Goal: Information Seeking & Learning: Learn about a topic

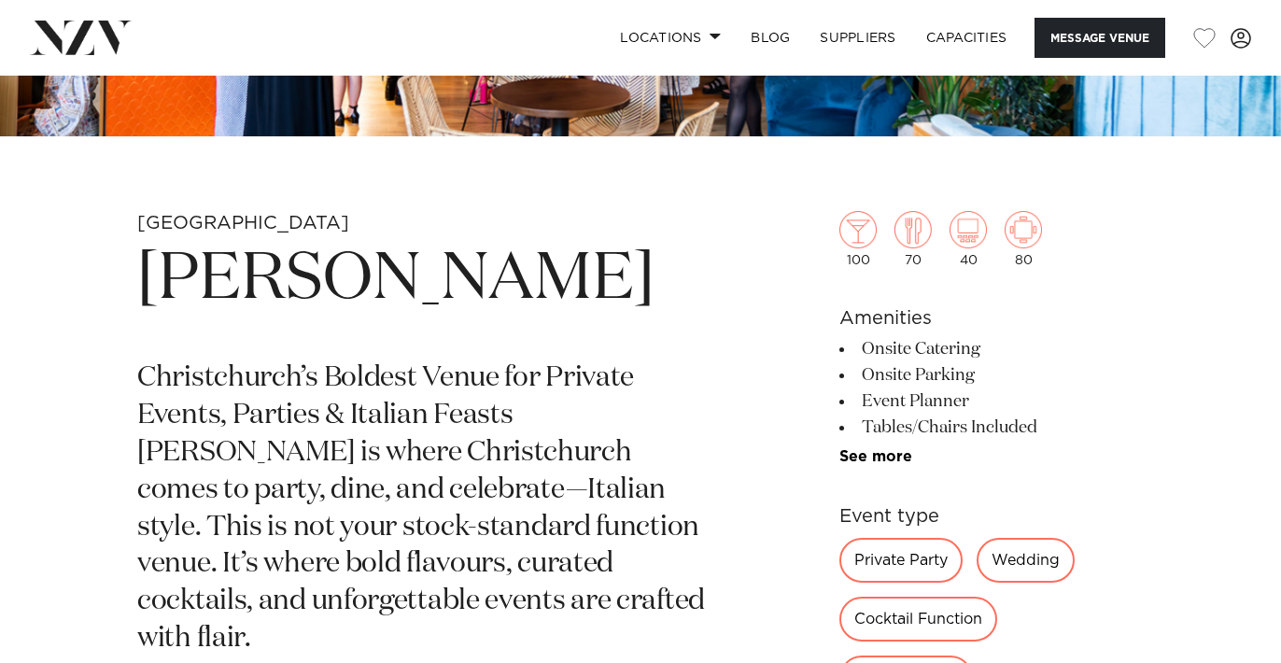
scroll to position [538, 0]
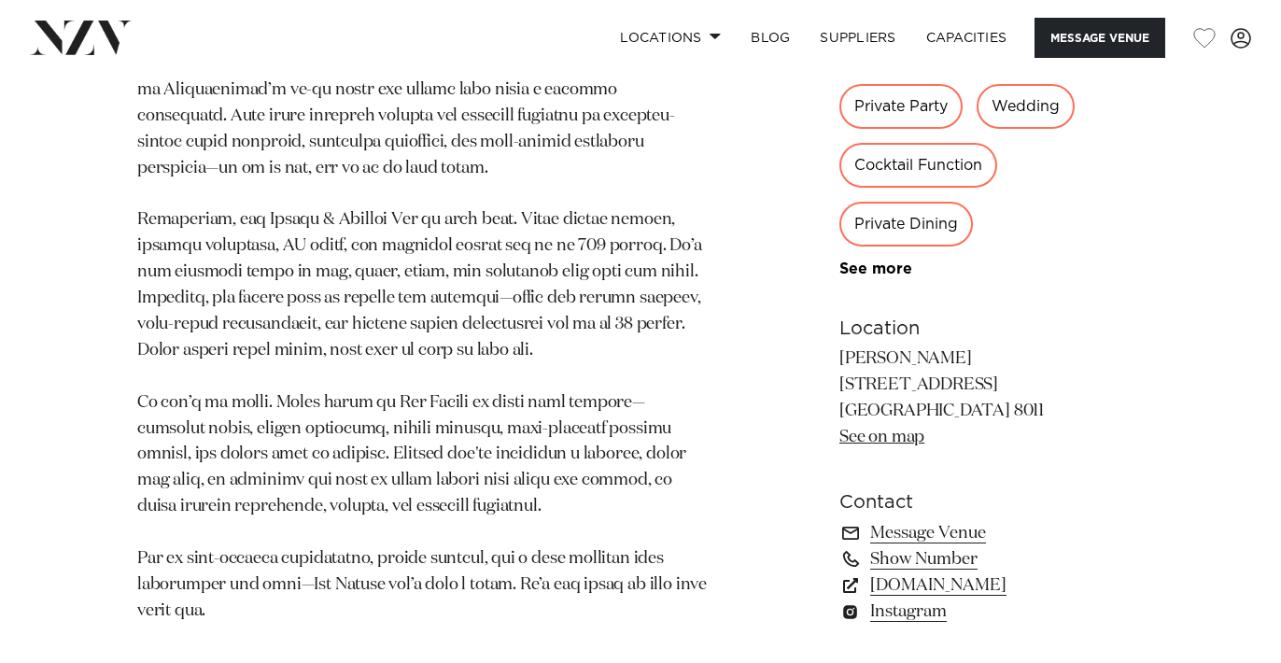
scroll to position [1195, 0]
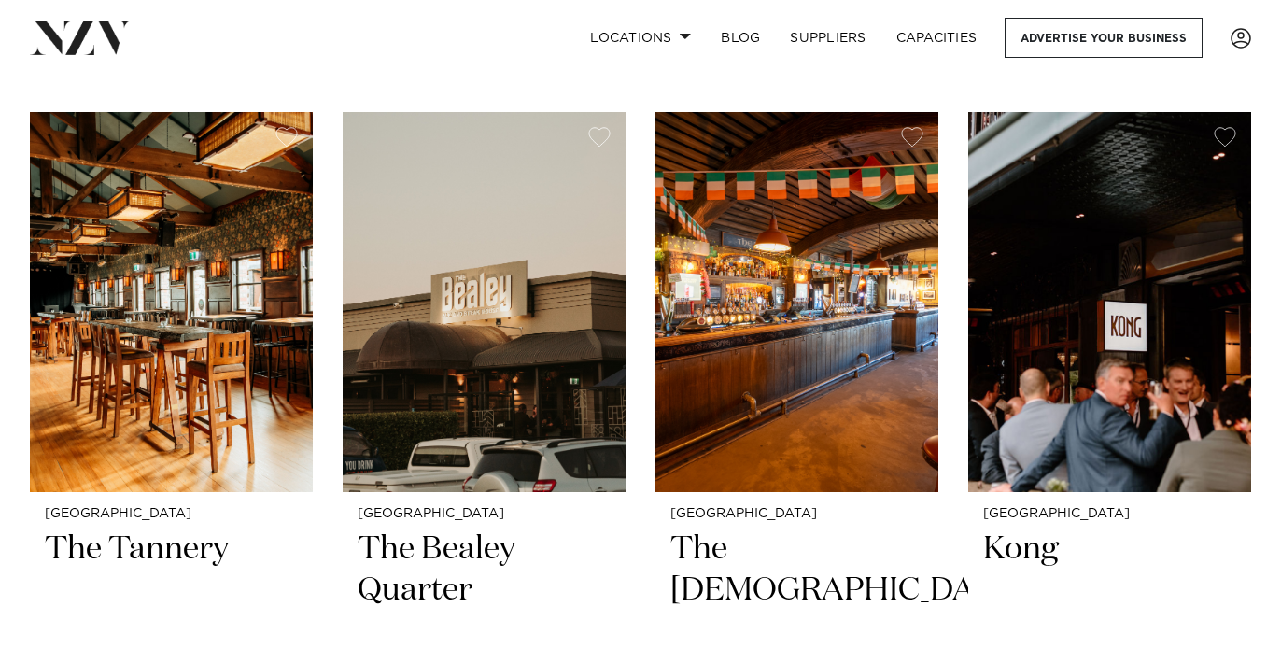
scroll to position [6209, 0]
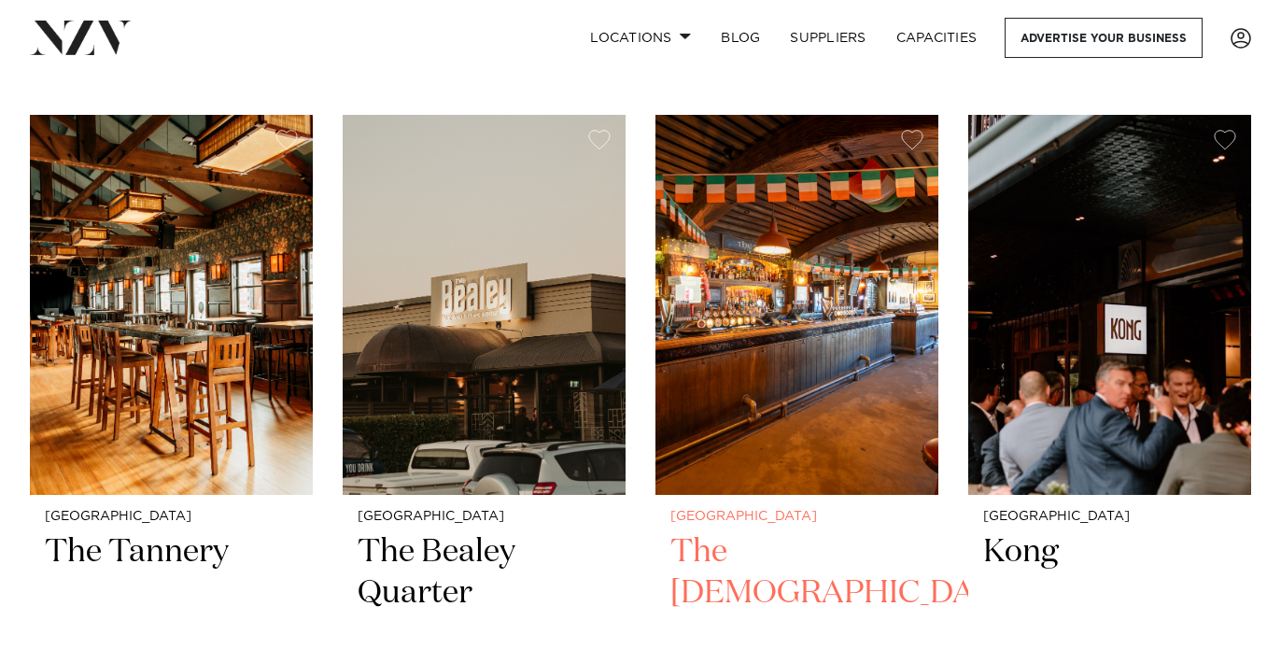
click at [739, 270] on img at bounding box center [796, 305] width 283 height 380
click at [773, 159] on img at bounding box center [796, 305] width 283 height 380
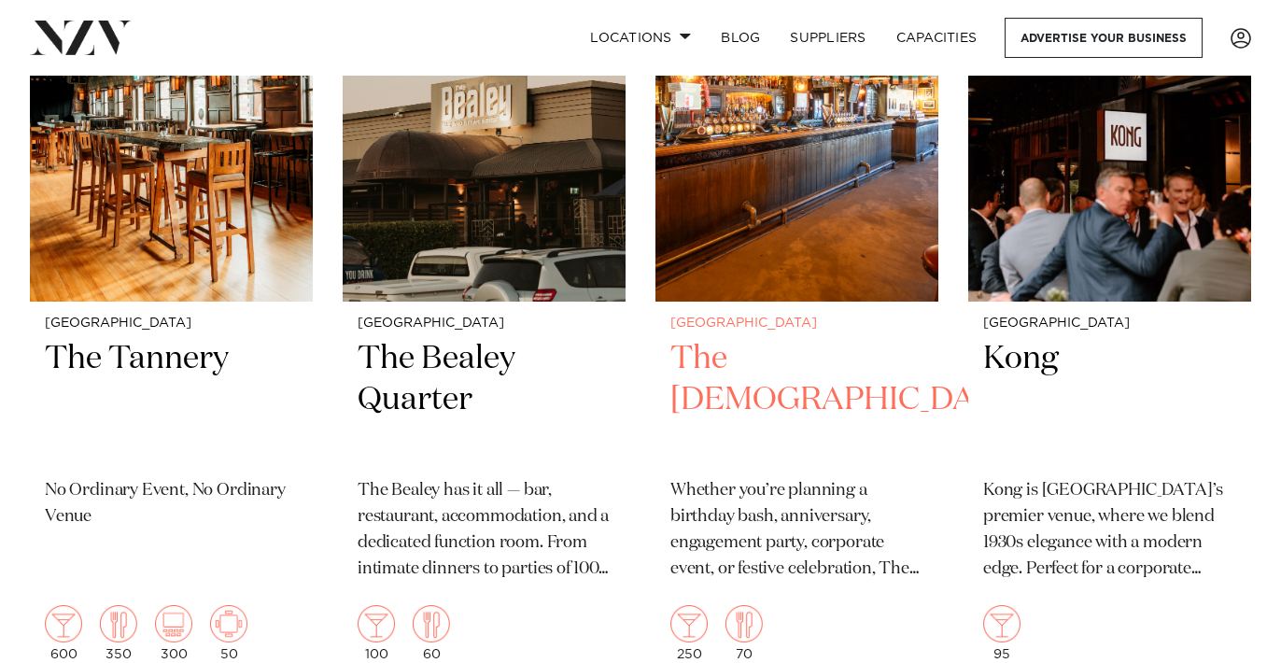
scroll to position [6398, 0]
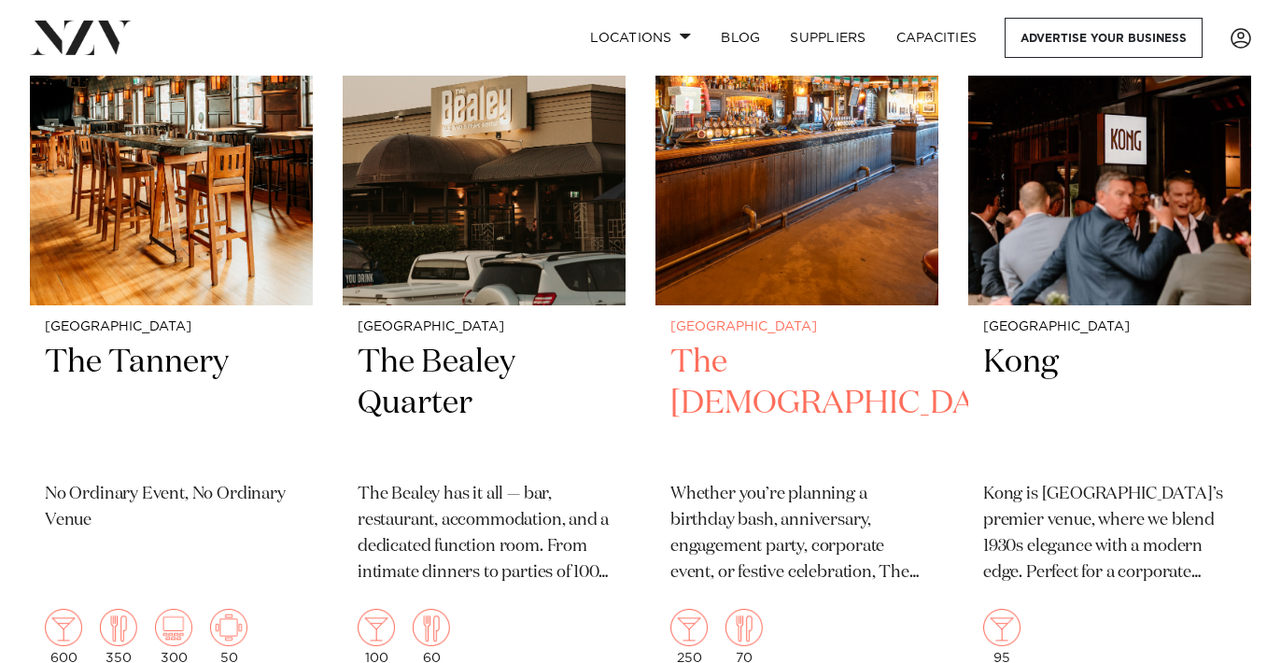
click at [711, 184] on img at bounding box center [796, 115] width 283 height 380
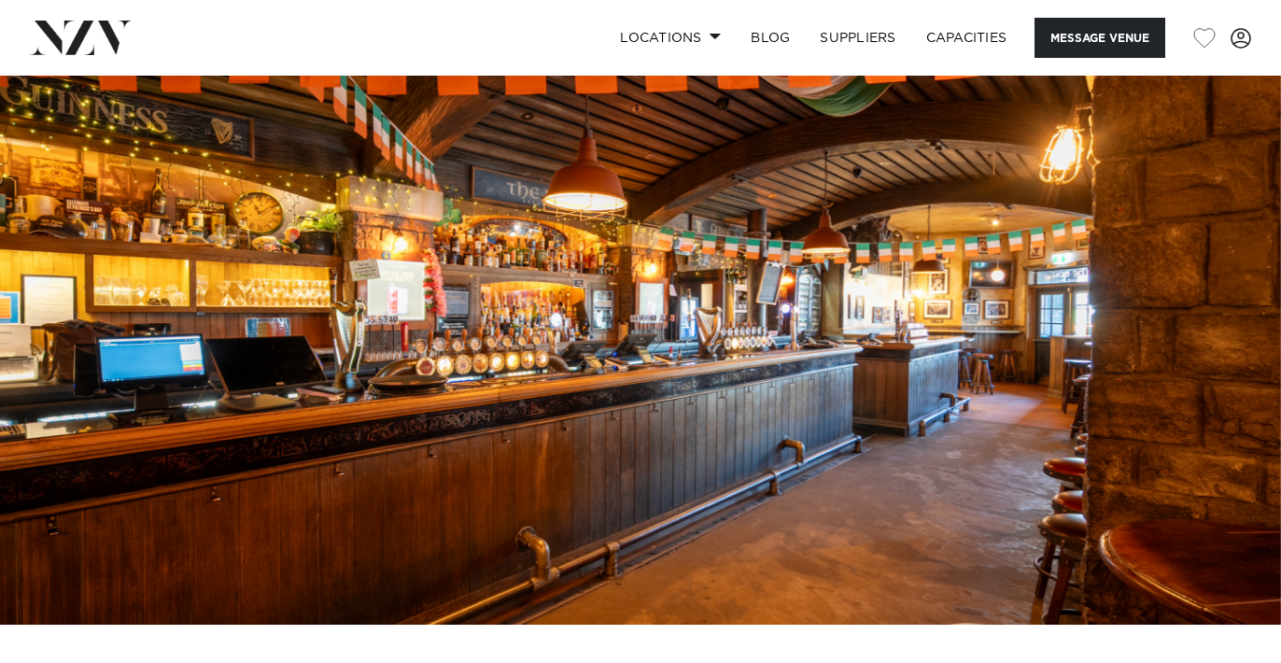
scroll to position [55, 0]
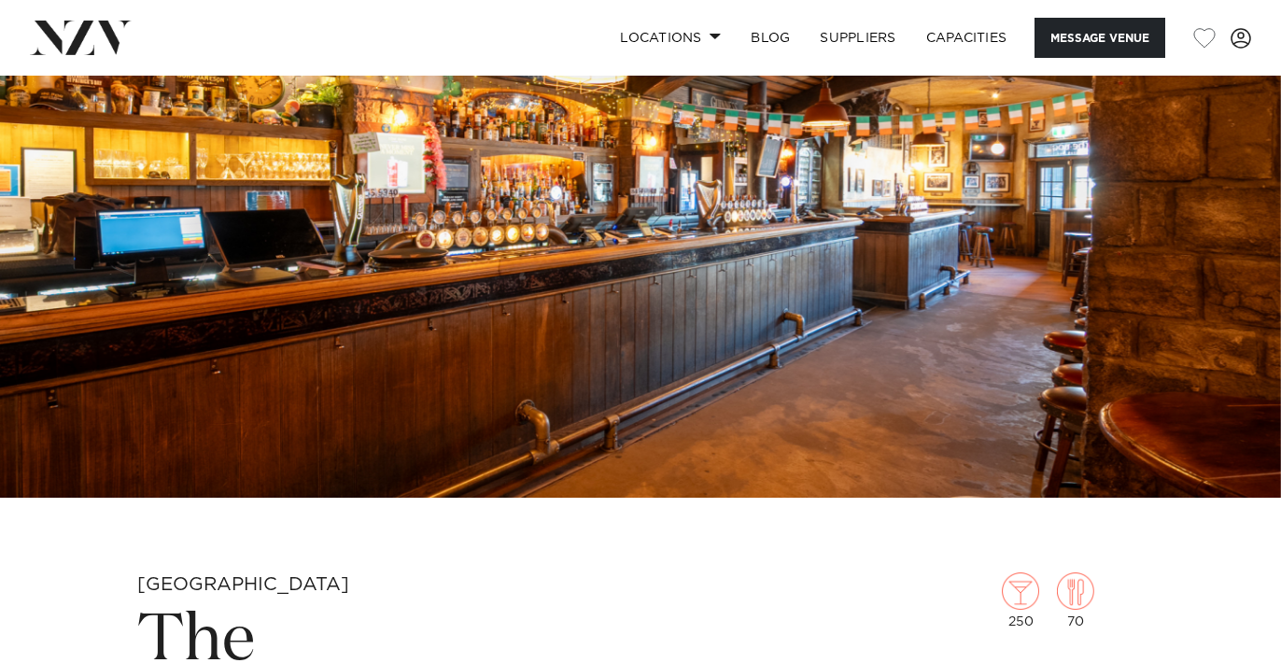
scroll to position [753, 0]
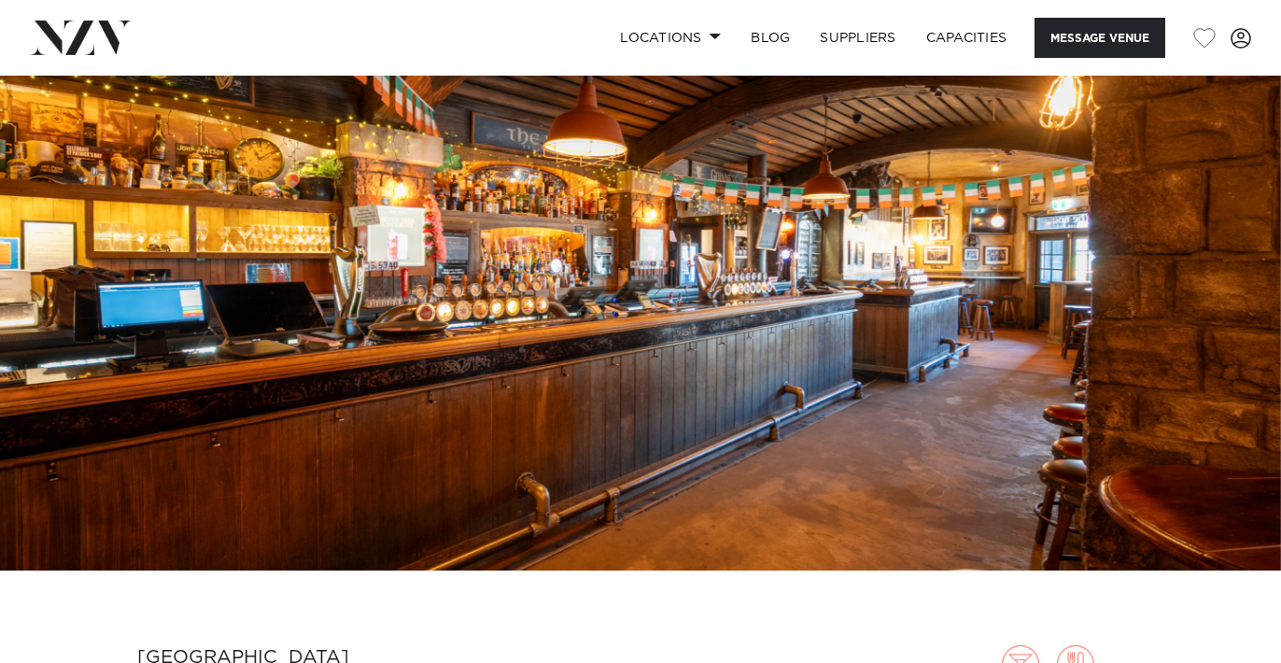
scroll to position [71, 0]
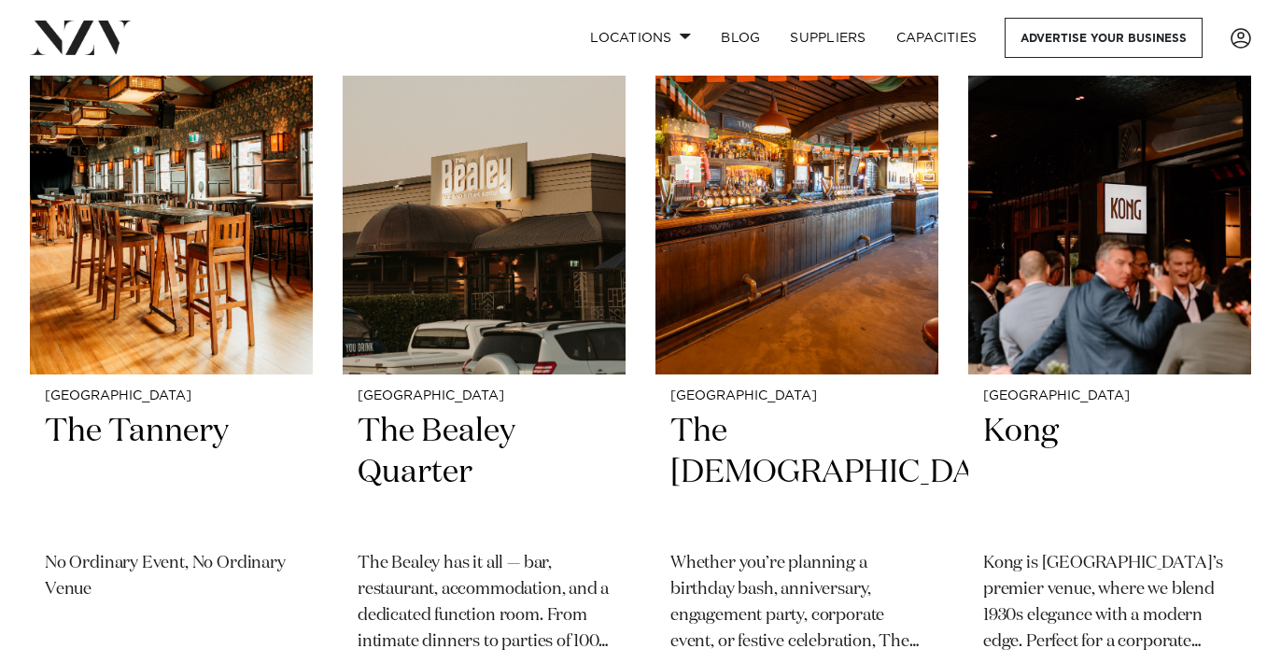
scroll to position [6294, 0]
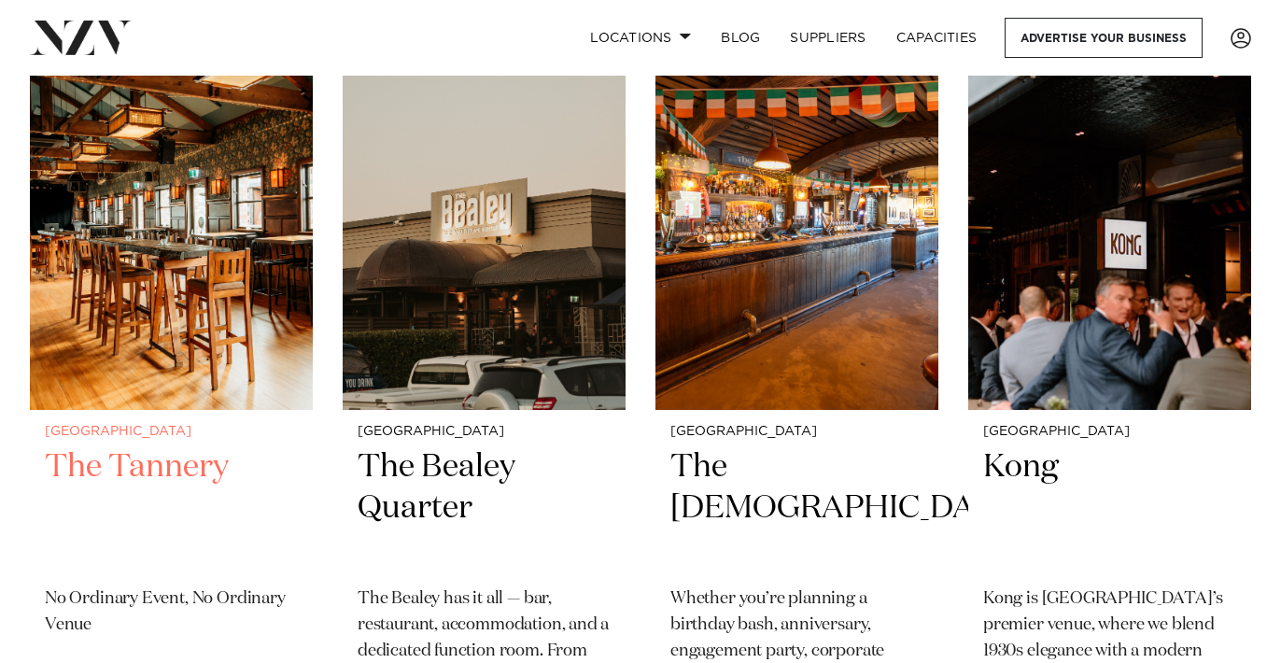
click at [258, 346] on img at bounding box center [171, 220] width 283 height 380
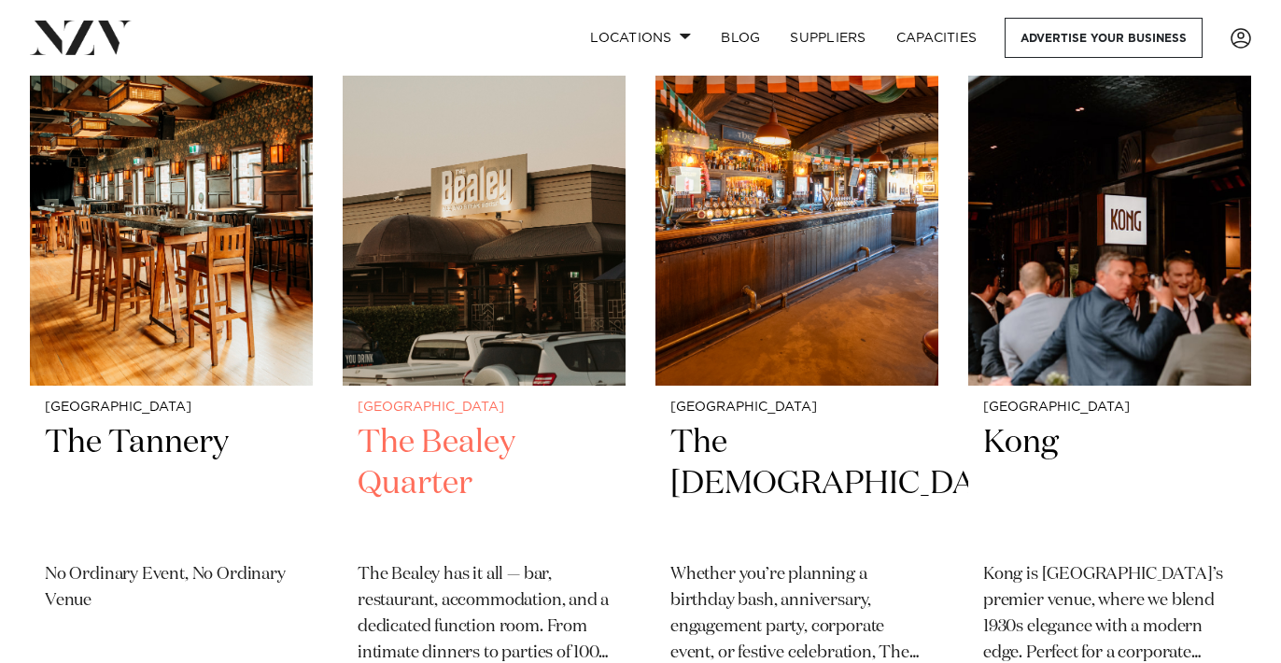
scroll to position [6322, 0]
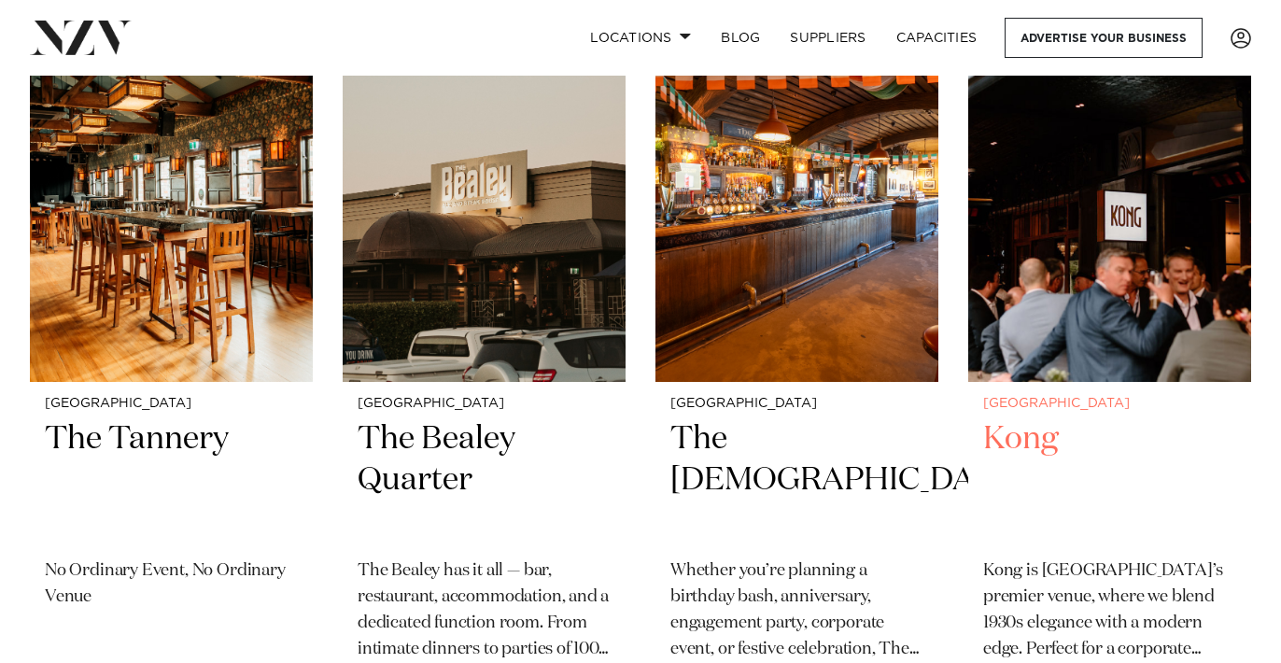
click at [1034, 282] on img at bounding box center [1109, 192] width 283 height 380
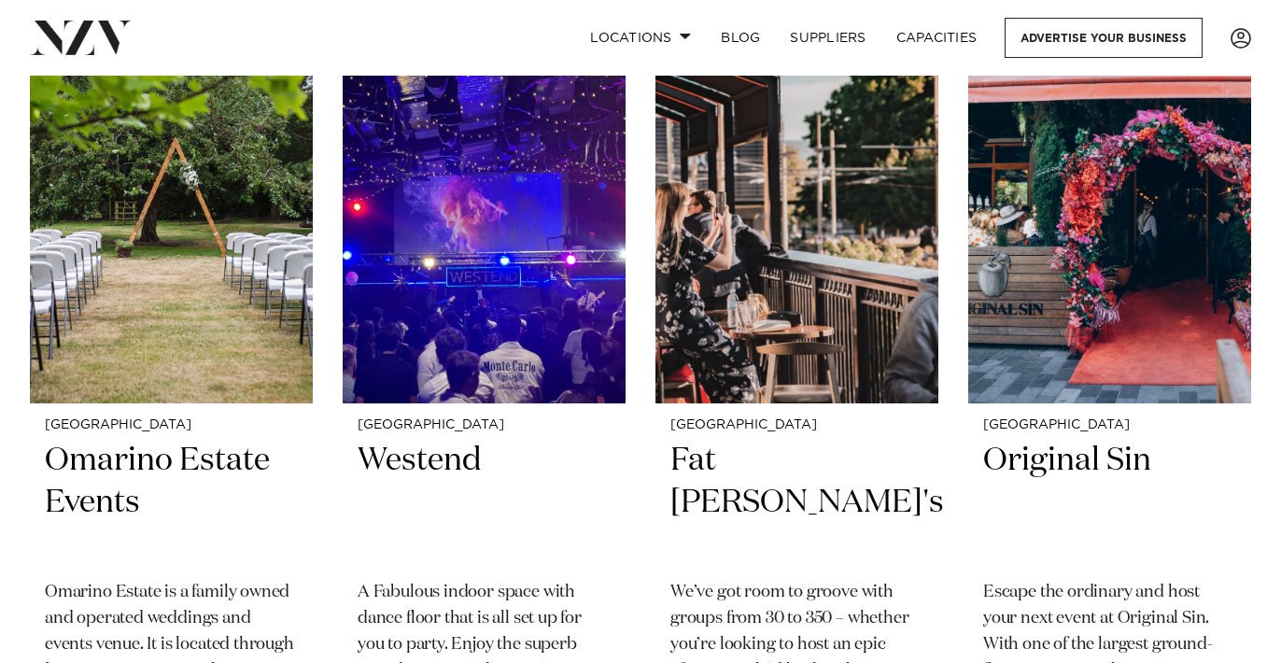
scroll to position [5523, 0]
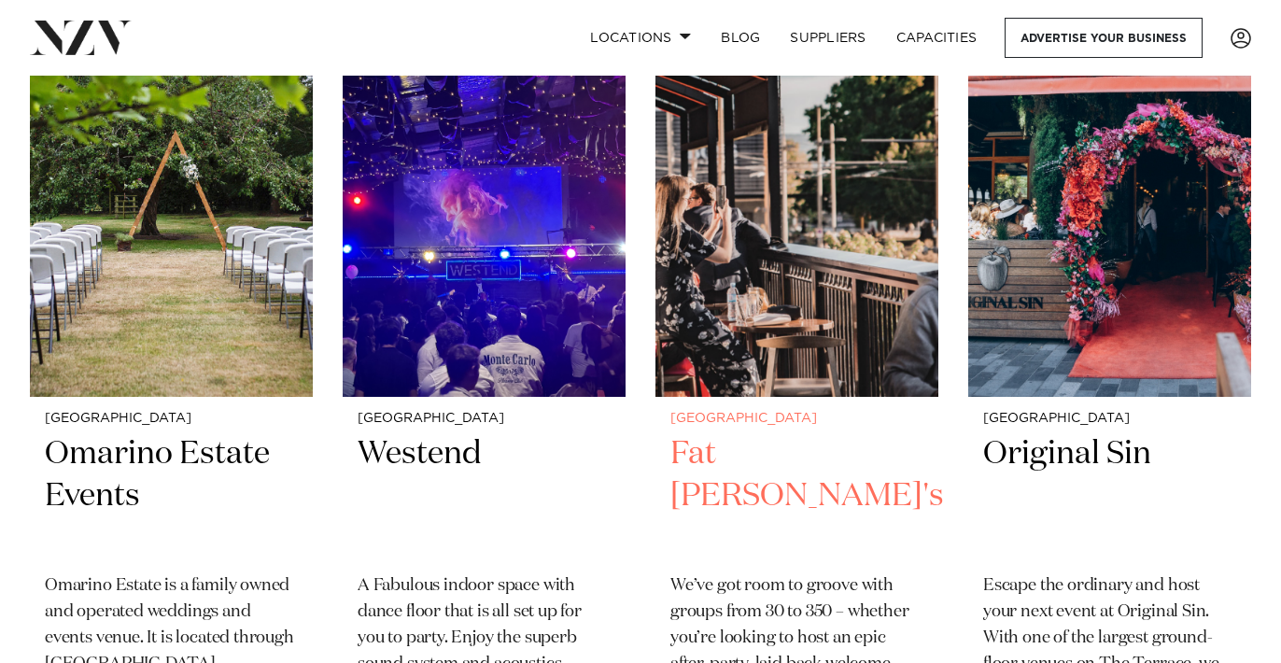
click at [737, 309] on img at bounding box center [796, 207] width 283 height 380
click at [749, 290] on img at bounding box center [796, 207] width 283 height 380
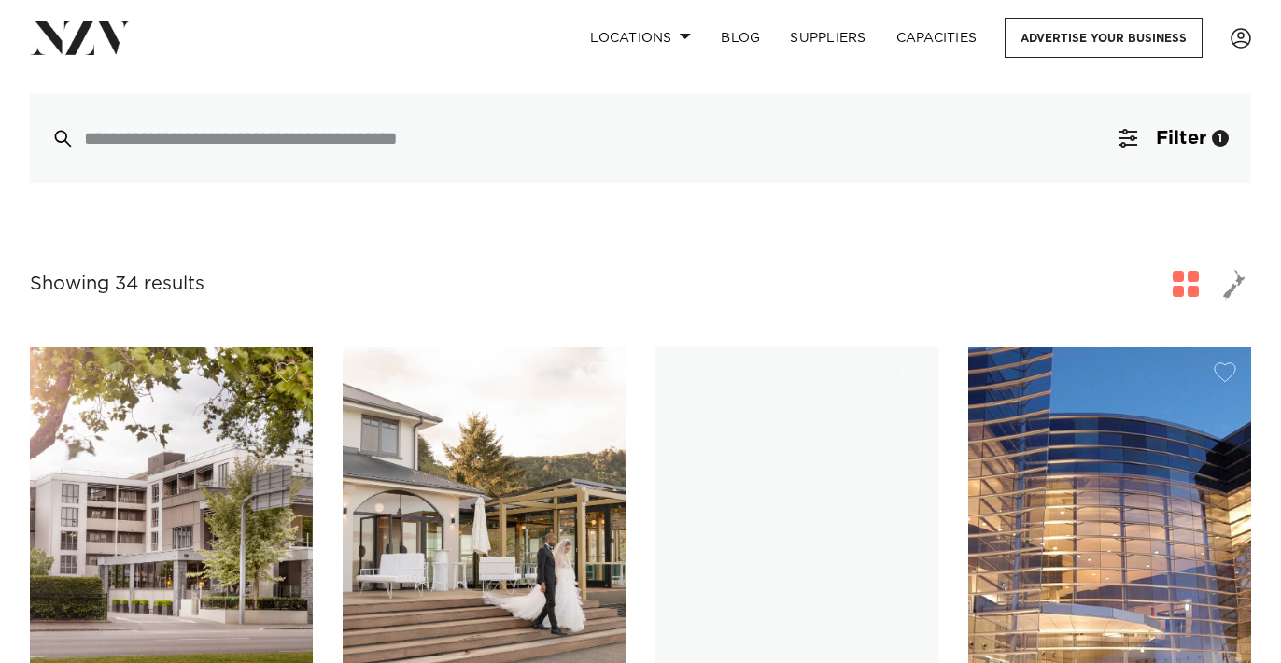
scroll to position [280, 0]
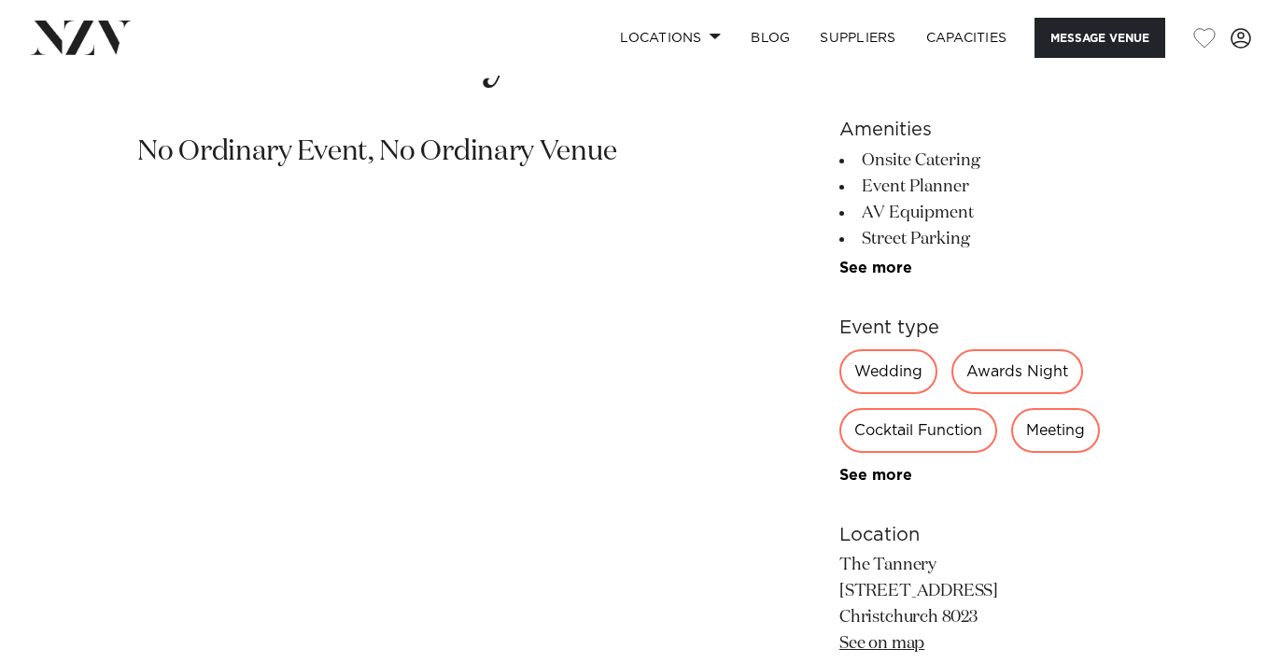
scroll to position [766, 0]
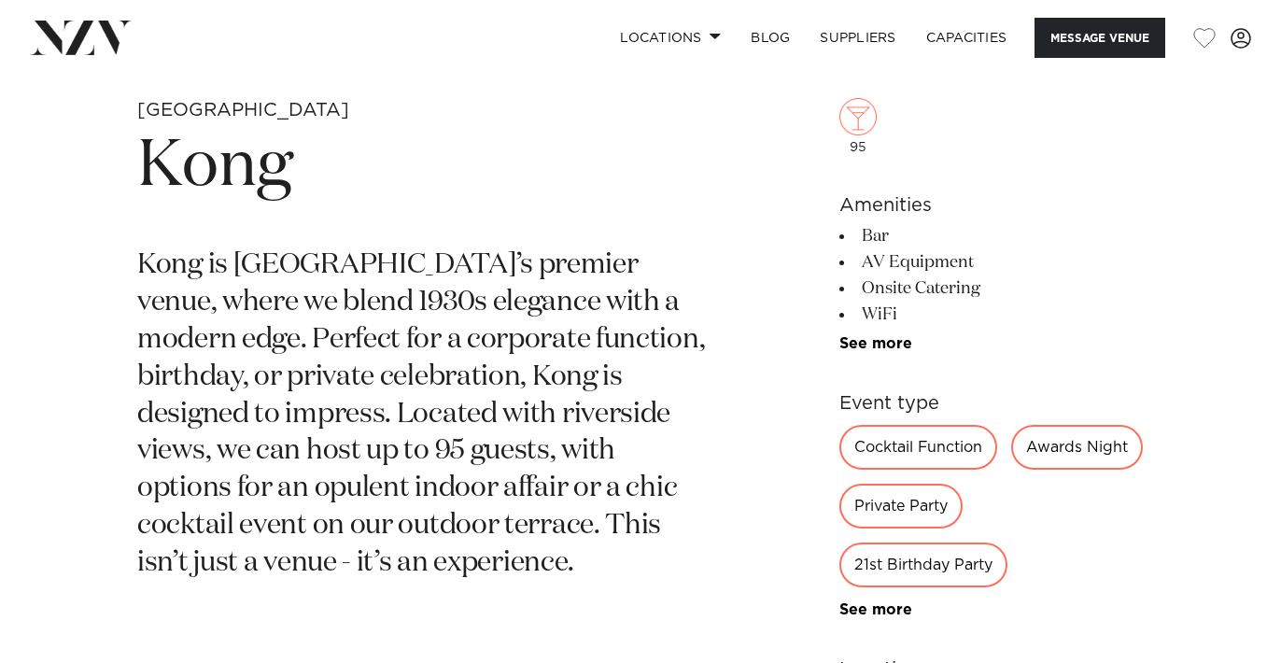
scroll to position [654, 0]
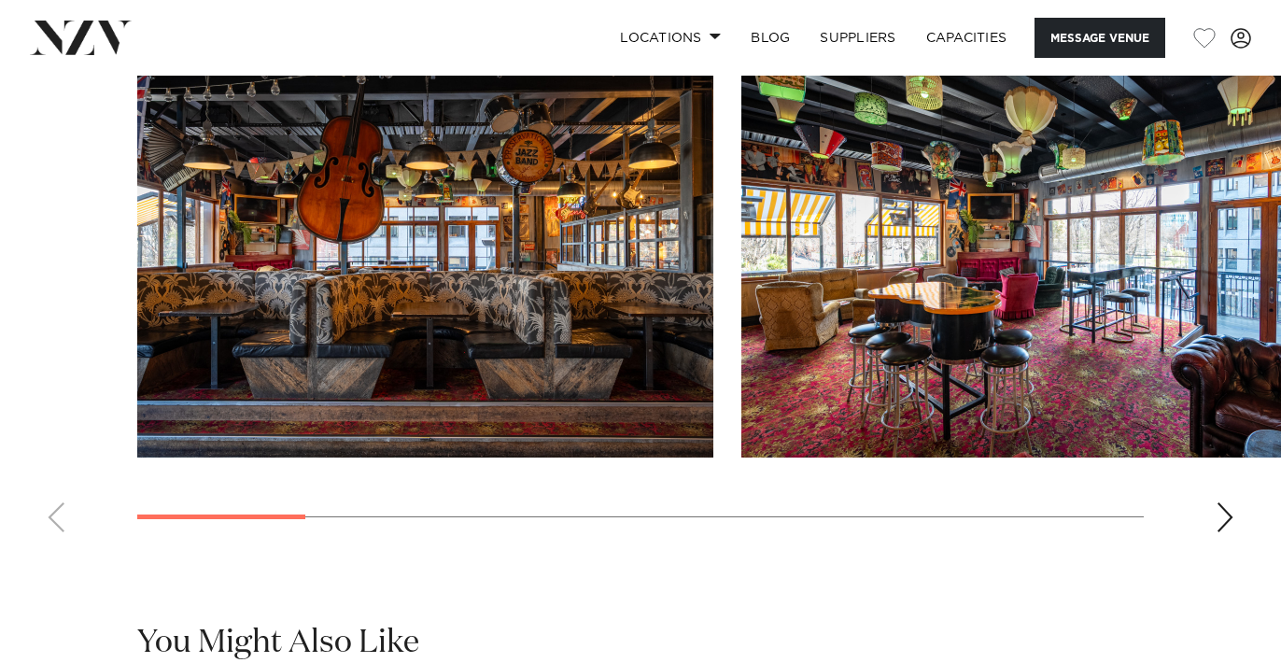
scroll to position [1815, 0]
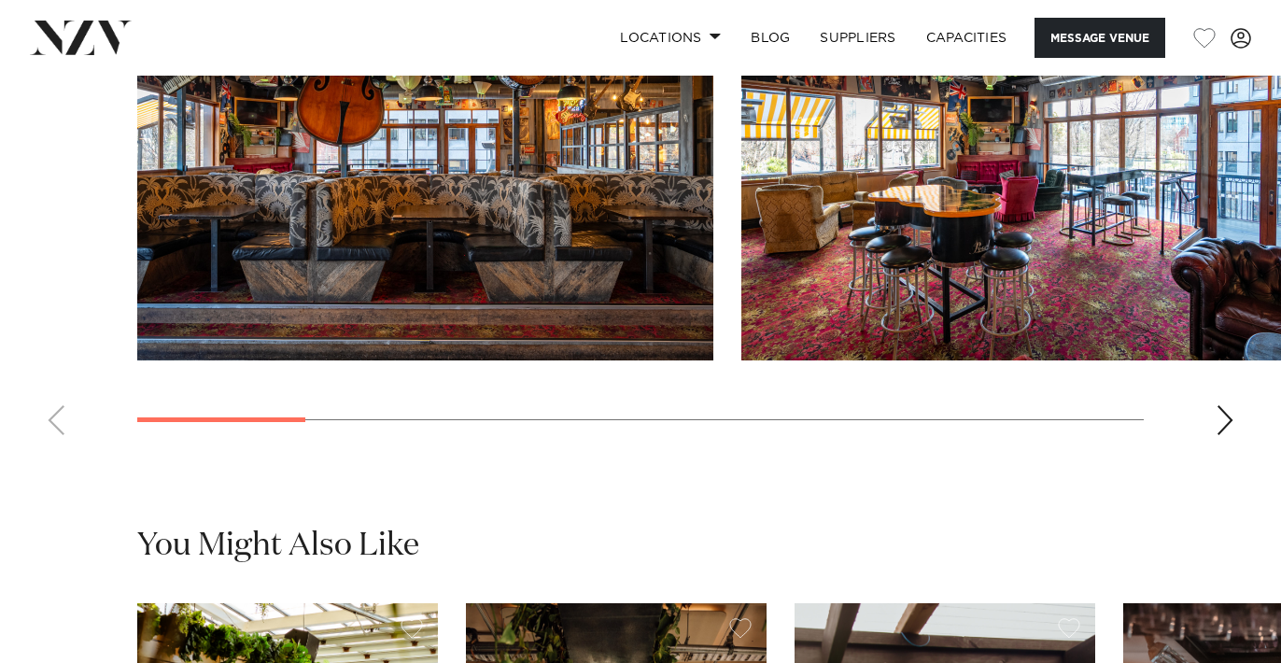
click at [1226, 435] on div "Next slide" at bounding box center [1225, 420] width 19 height 30
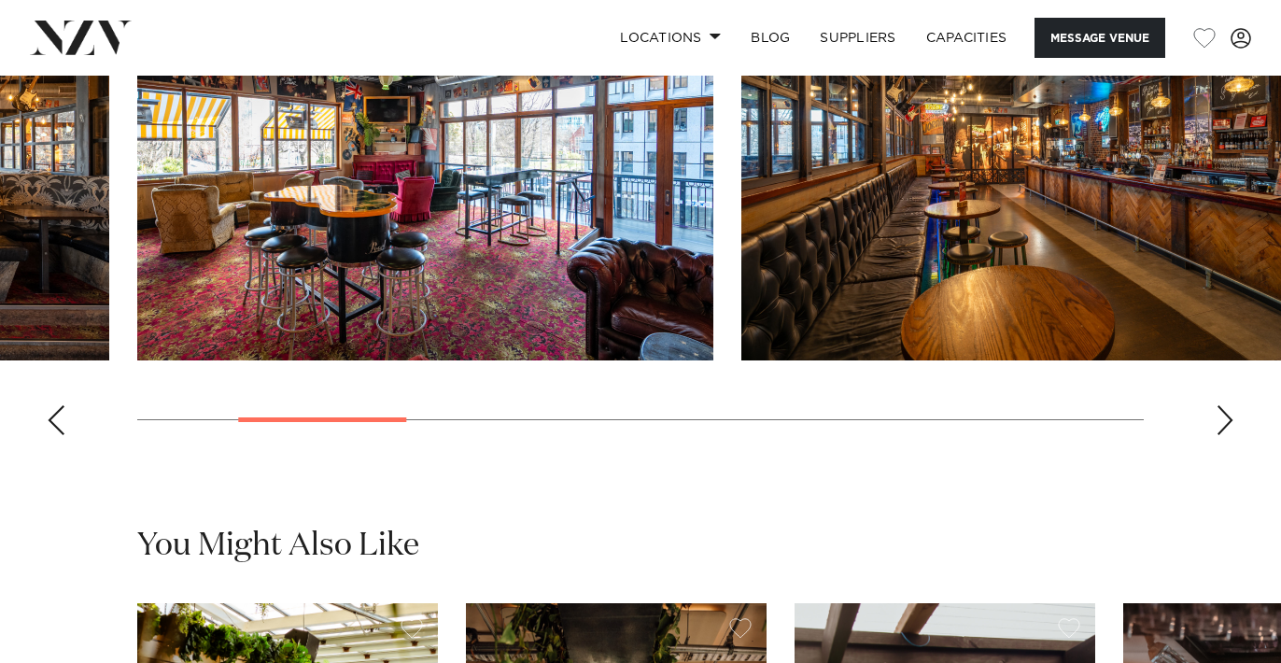
click at [1226, 435] on div "Next slide" at bounding box center [1225, 420] width 19 height 30
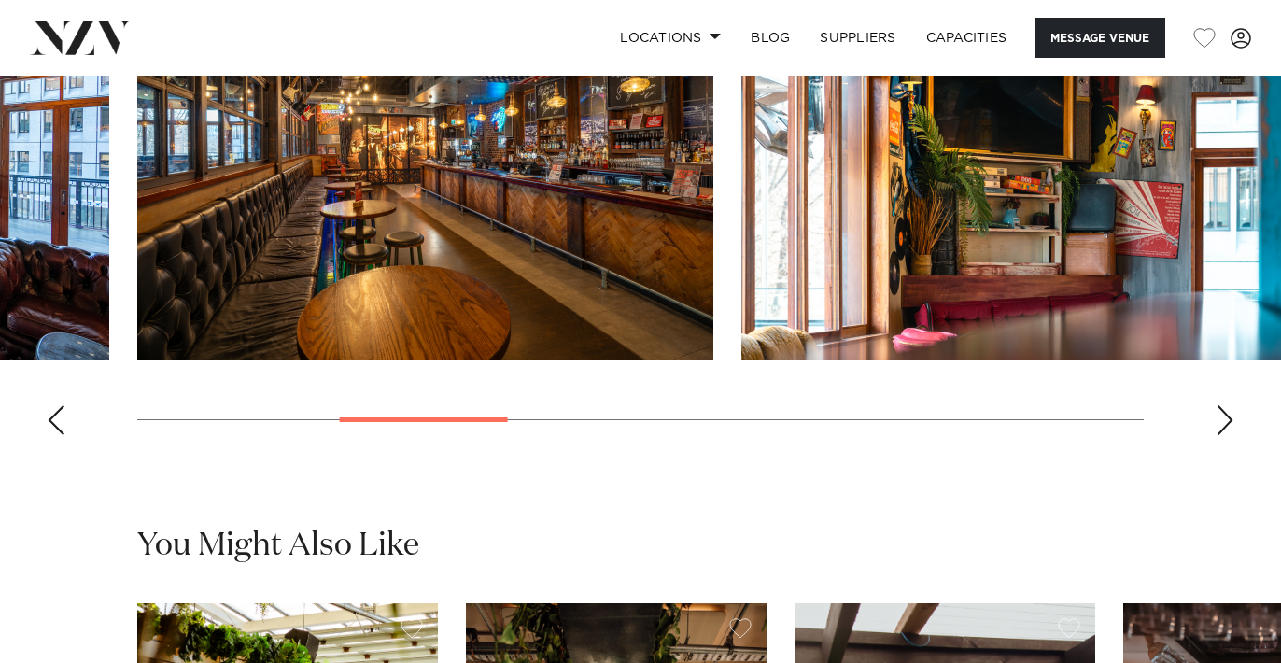
click at [1226, 435] on div "Next slide" at bounding box center [1225, 420] width 19 height 30
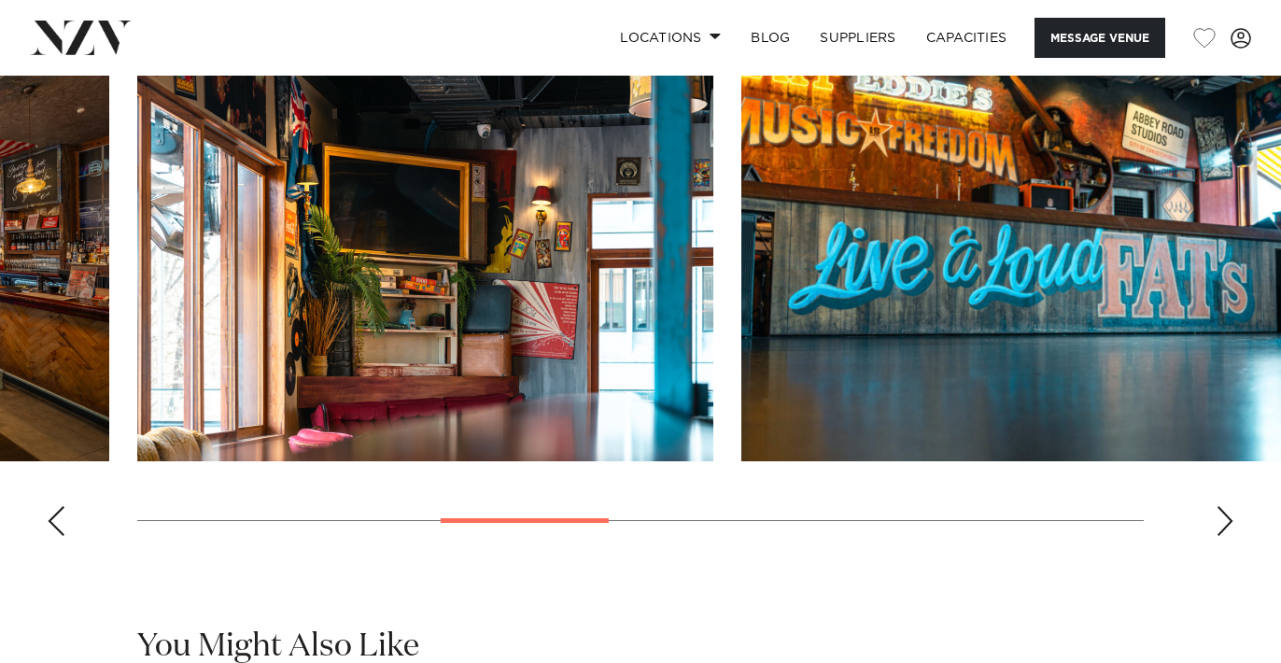
scroll to position [1696, 0]
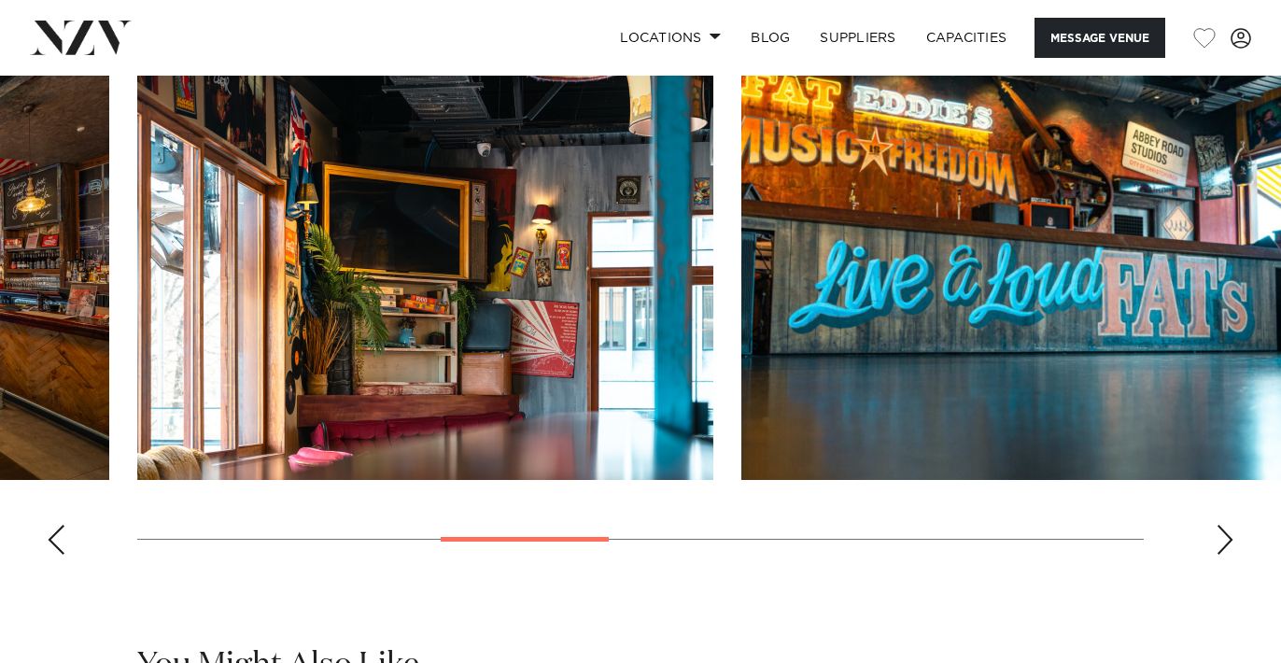
click at [1206, 570] on swiper-container at bounding box center [640, 313] width 1281 height 513
click at [1225, 555] on div "Next slide" at bounding box center [1225, 540] width 19 height 30
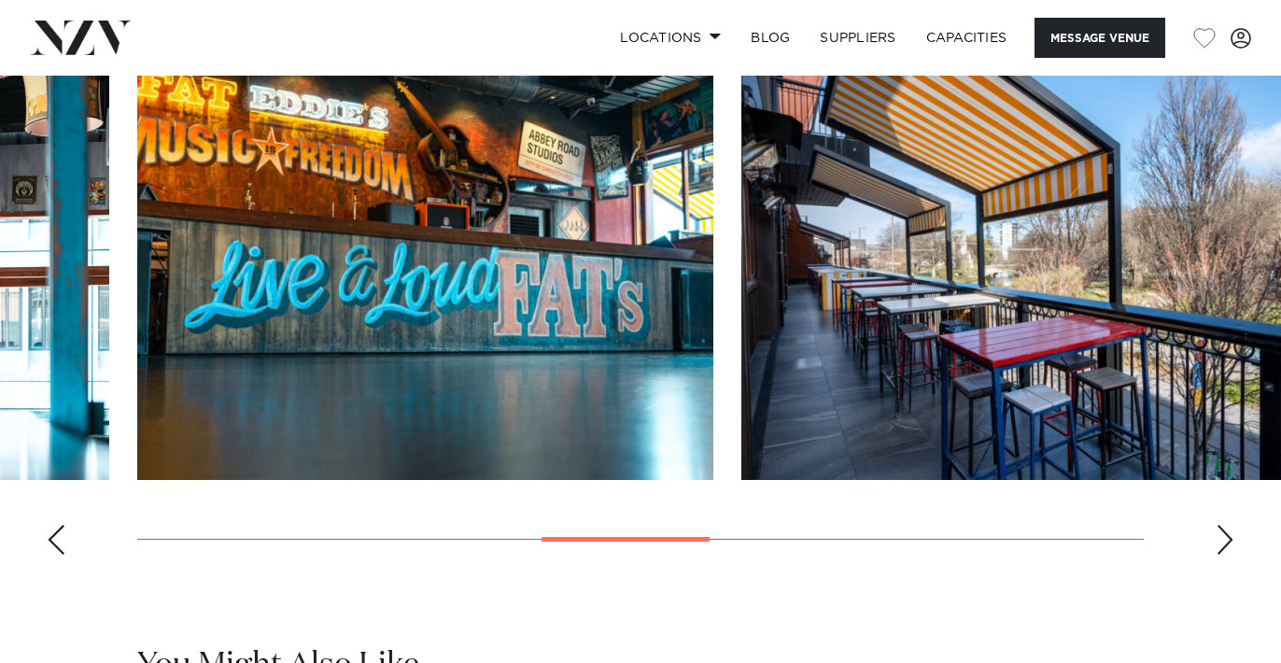
click at [1225, 555] on div "Next slide" at bounding box center [1225, 540] width 19 height 30
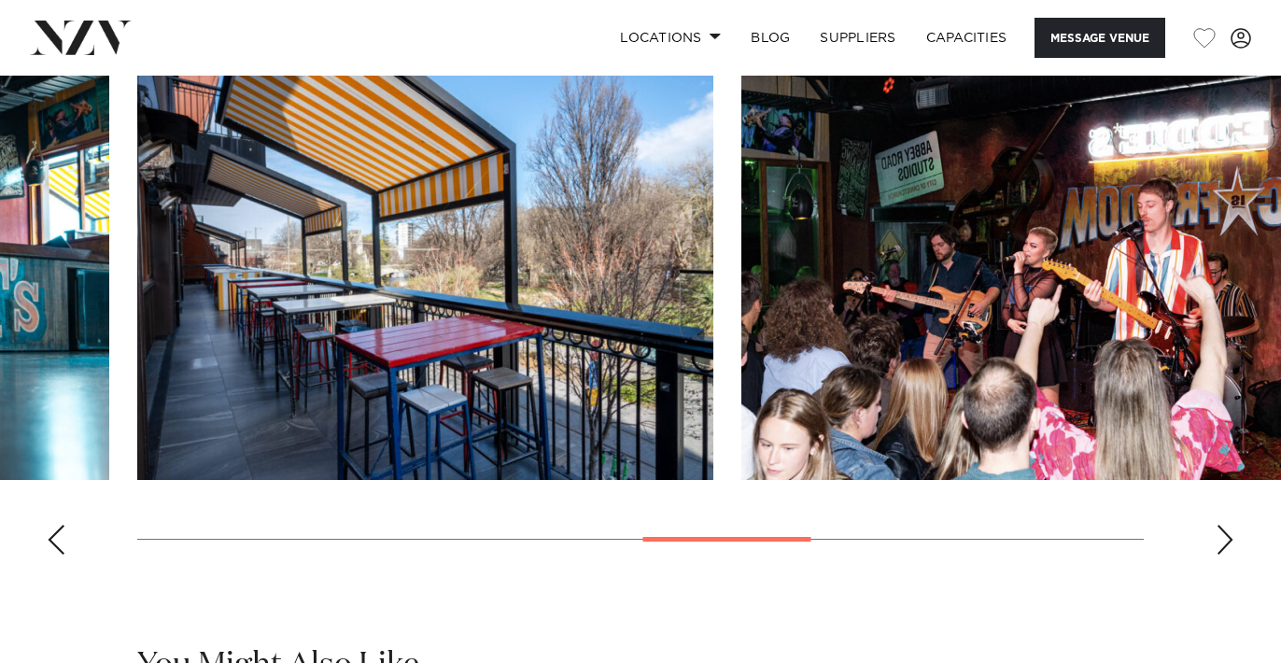
click at [1225, 555] on div "Next slide" at bounding box center [1225, 540] width 19 height 30
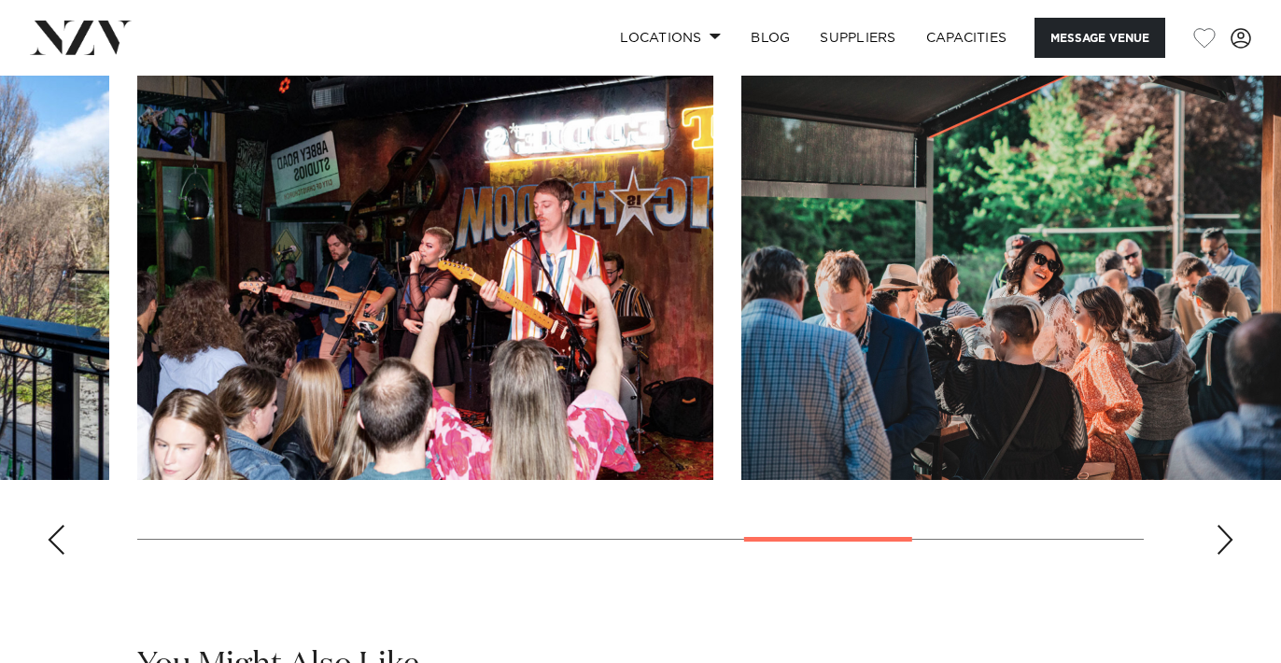
click at [1225, 555] on div "Next slide" at bounding box center [1225, 540] width 19 height 30
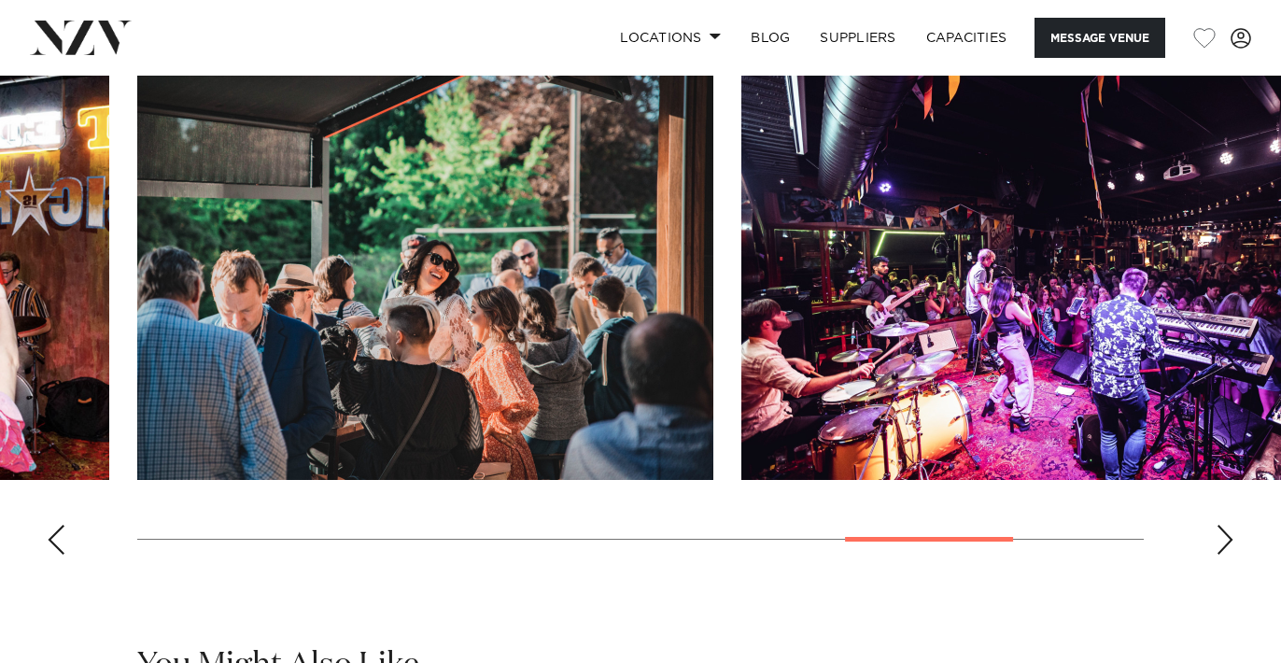
click at [1225, 555] on div "Next slide" at bounding box center [1225, 540] width 19 height 30
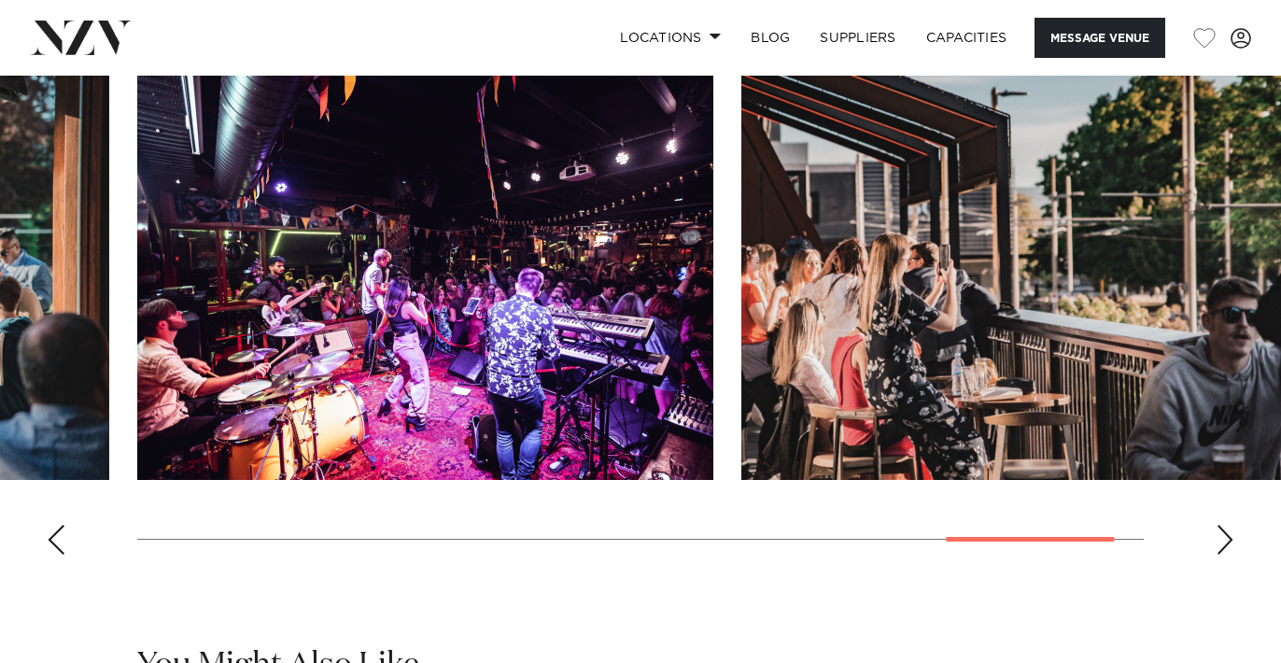
click at [1225, 555] on div "Next slide" at bounding box center [1225, 540] width 19 height 30
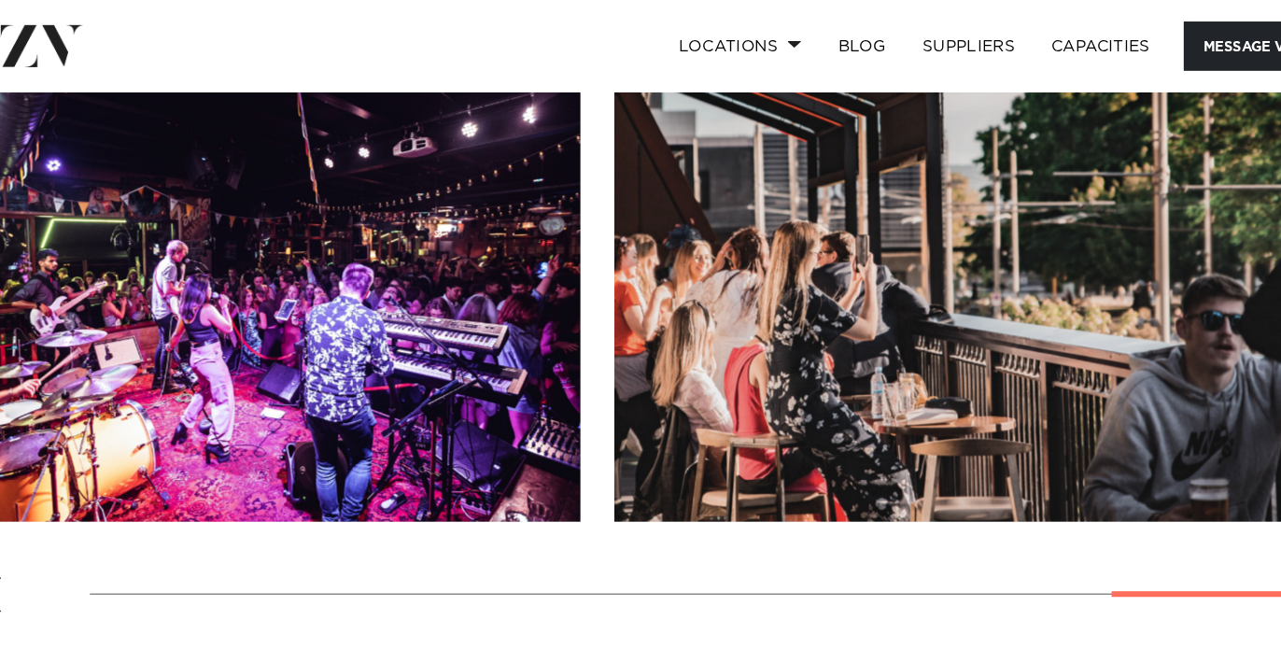
scroll to position [1687, 0]
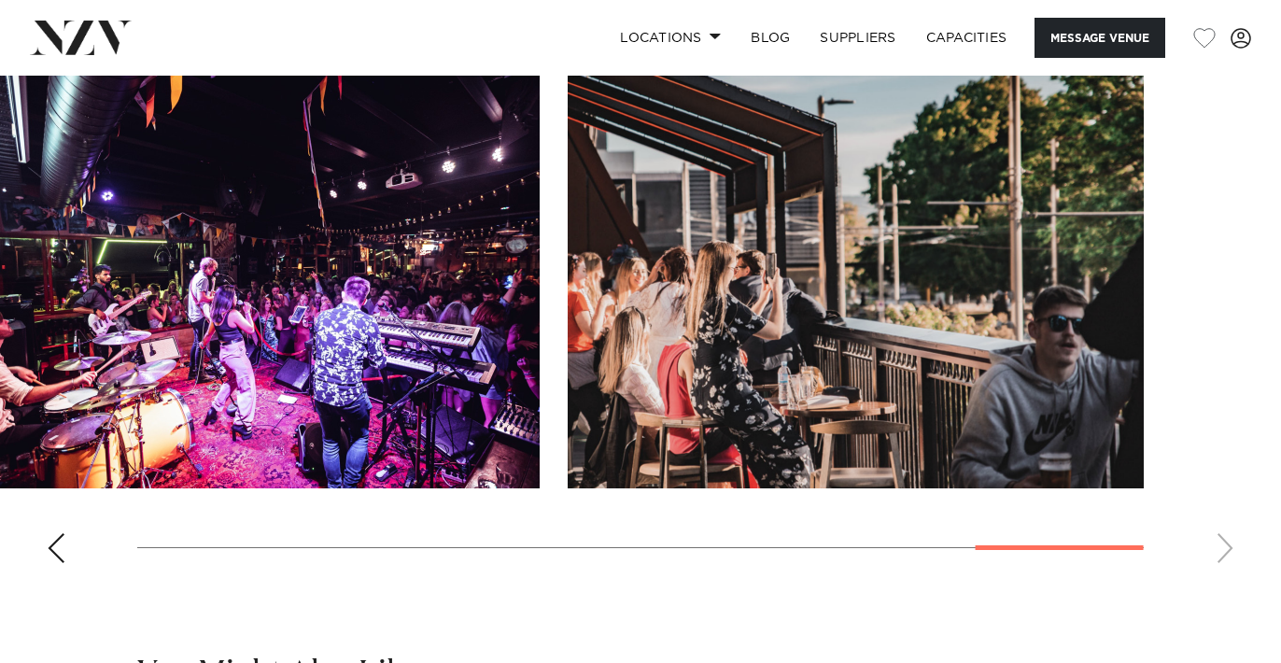
click at [42, 578] on swiper-container at bounding box center [640, 321] width 1281 height 513
click at [69, 578] on swiper-container at bounding box center [640, 321] width 1281 height 513
click at [47, 563] on div "Previous slide" at bounding box center [56, 548] width 19 height 30
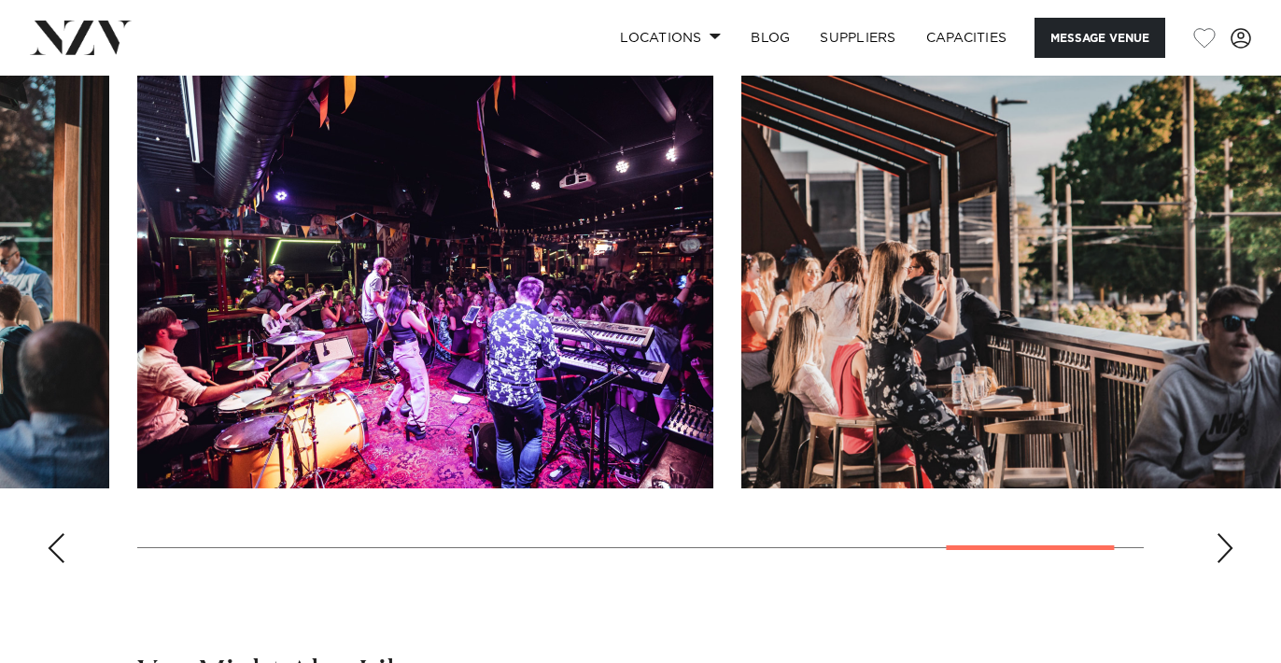
click at [54, 563] on div "Previous slide" at bounding box center [56, 548] width 19 height 30
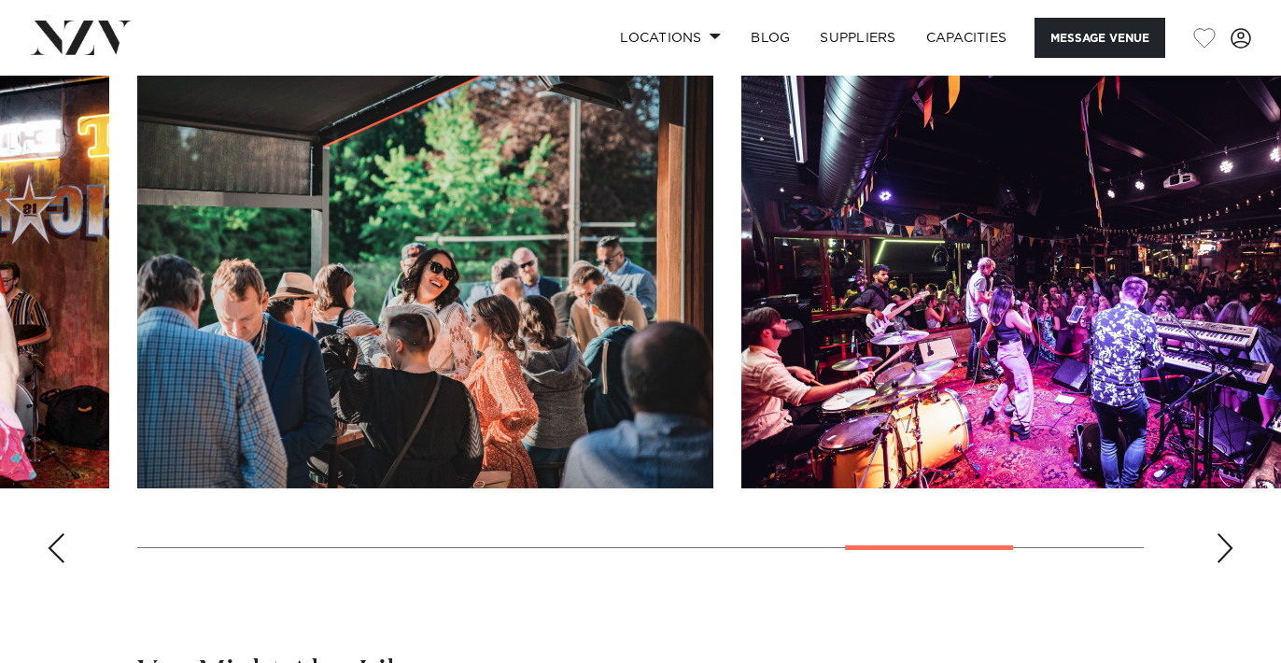
click at [55, 563] on div "Previous slide" at bounding box center [56, 548] width 19 height 30
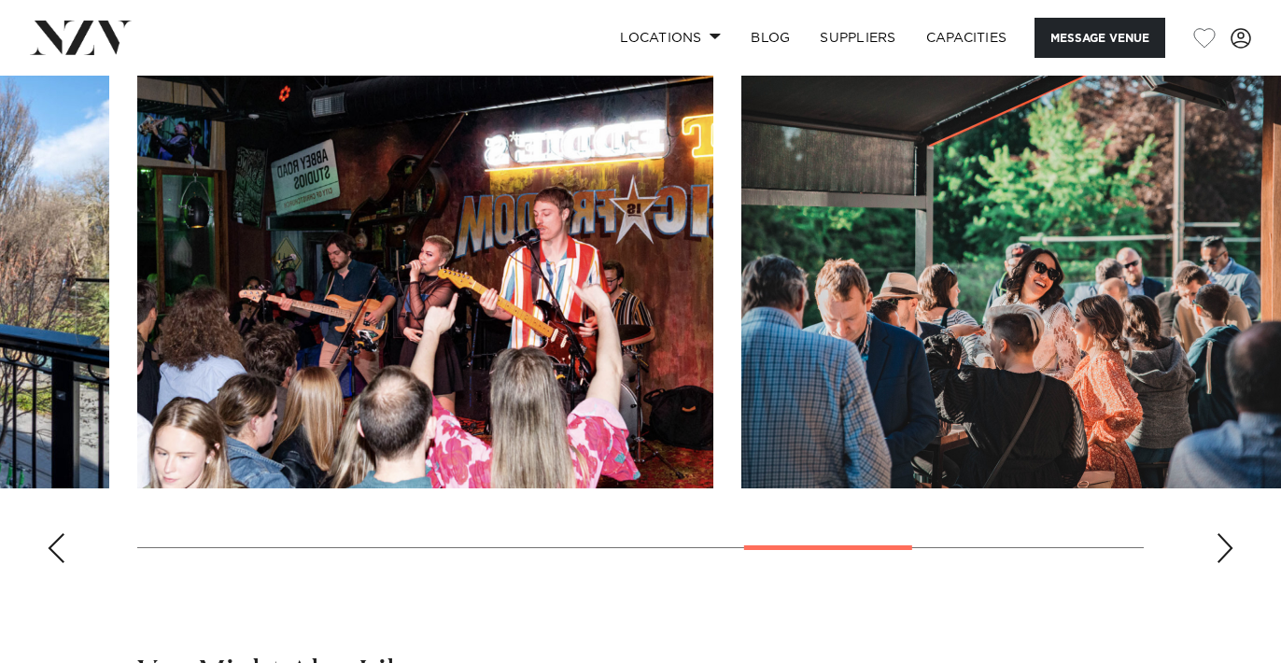
click at [55, 563] on div "Previous slide" at bounding box center [56, 548] width 19 height 30
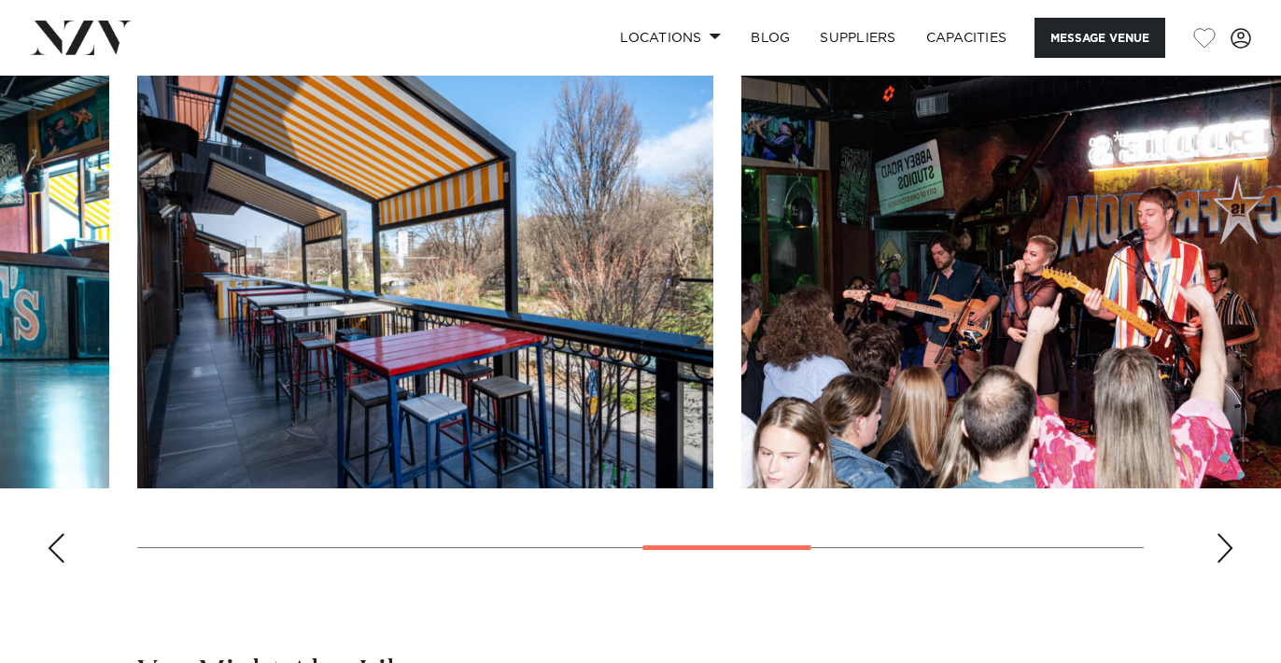
click at [55, 563] on div "Previous slide" at bounding box center [56, 548] width 19 height 30
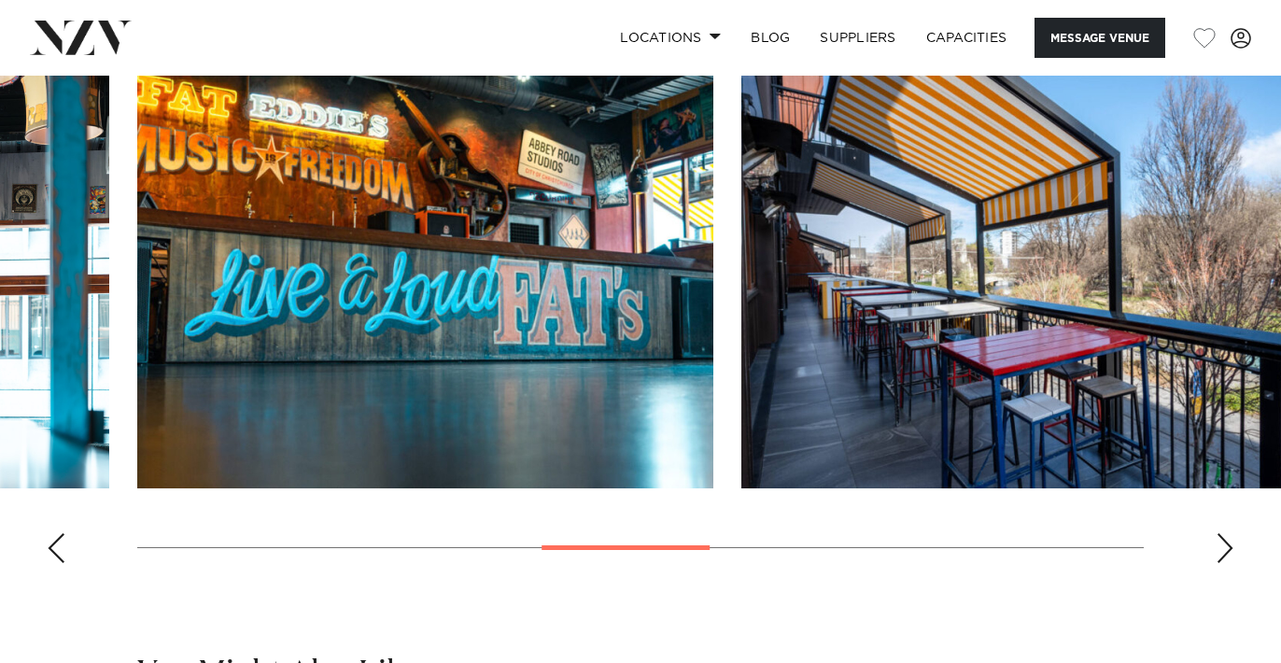
click at [55, 563] on div "Previous slide" at bounding box center [56, 548] width 19 height 30
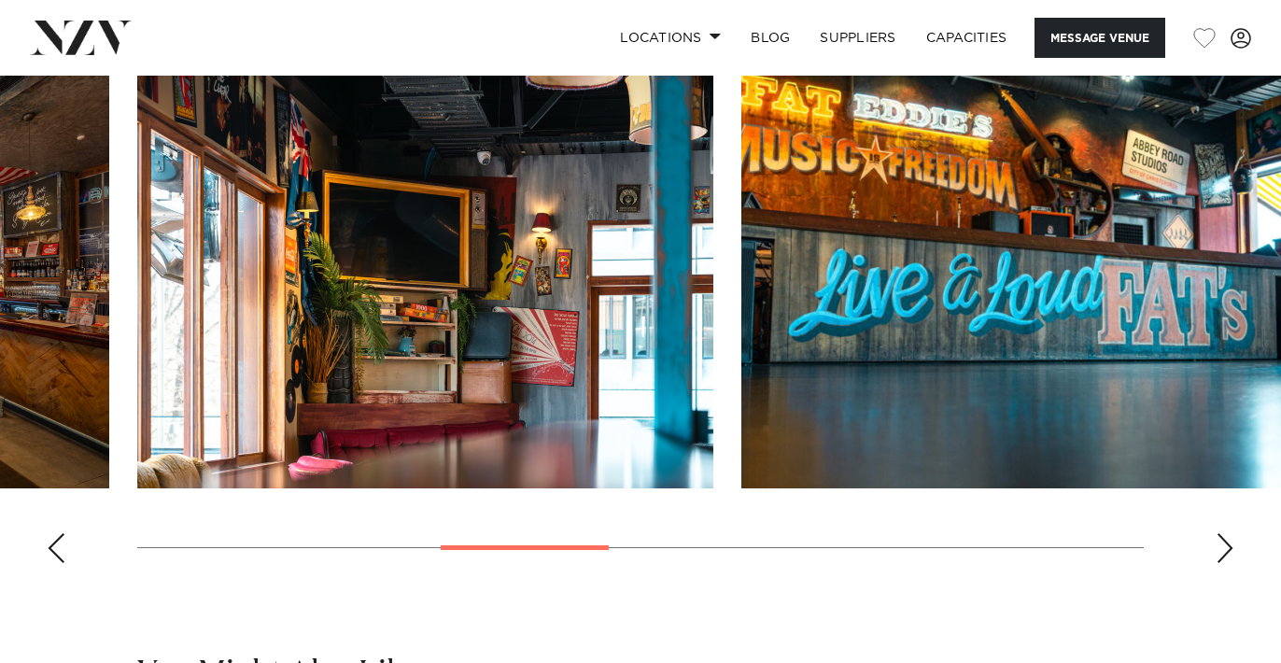
click at [55, 563] on div "Previous slide" at bounding box center [56, 548] width 19 height 30
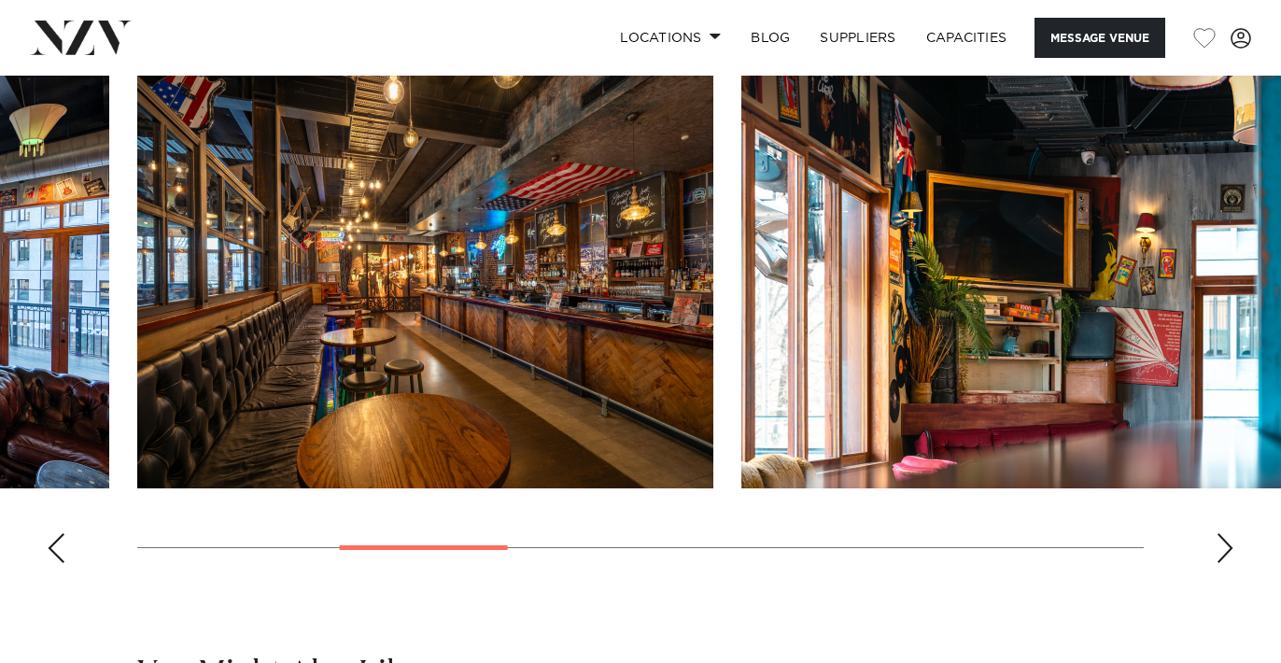
click at [55, 563] on div "Previous slide" at bounding box center [56, 548] width 19 height 30
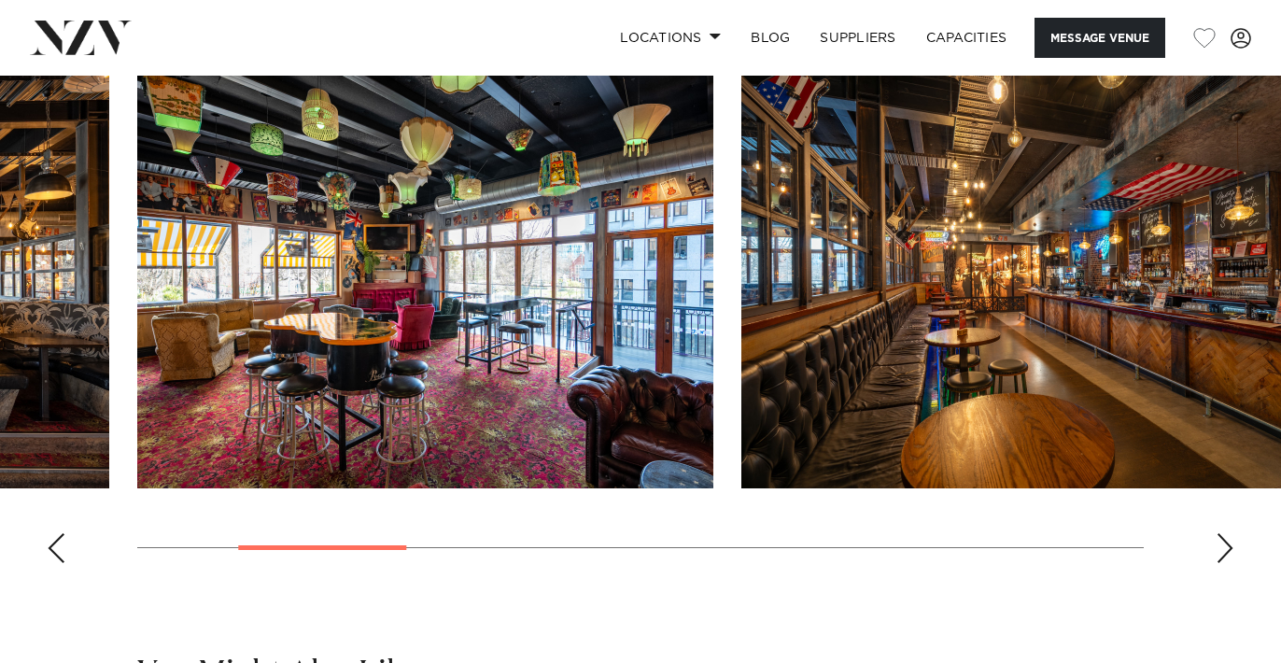
click at [55, 563] on div "Previous slide" at bounding box center [56, 548] width 19 height 30
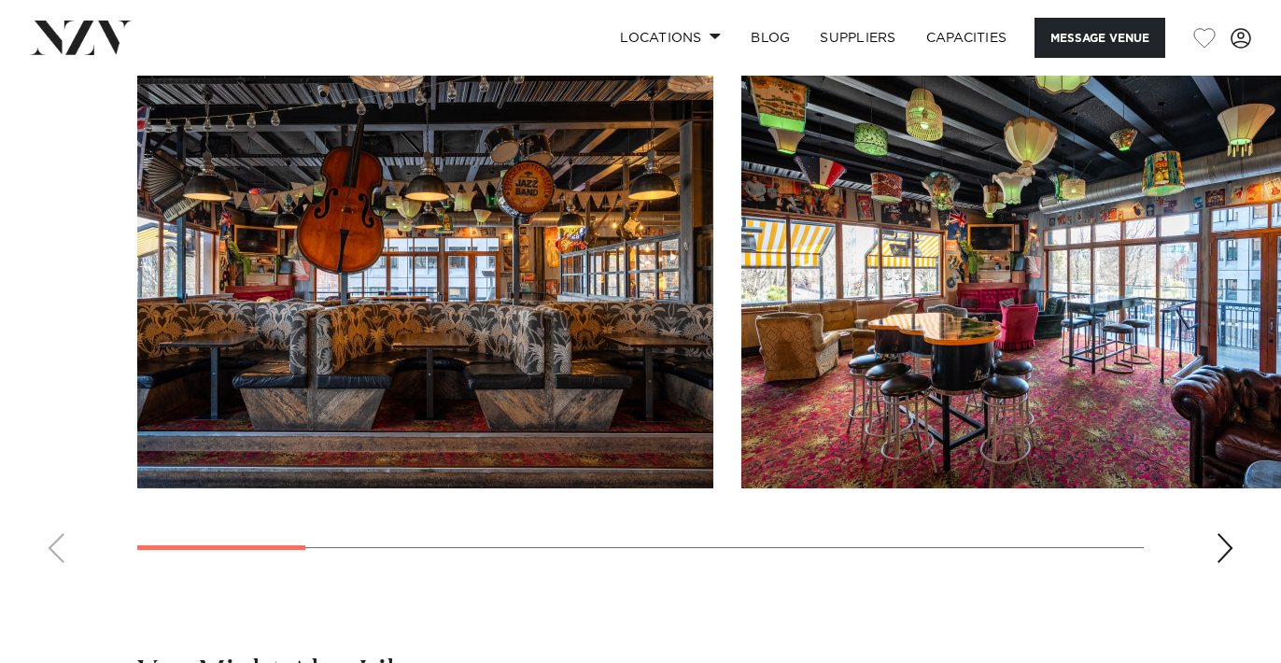
click at [63, 578] on swiper-container at bounding box center [640, 321] width 1281 height 513
click at [1221, 563] on div "Next slide" at bounding box center [1225, 548] width 19 height 30
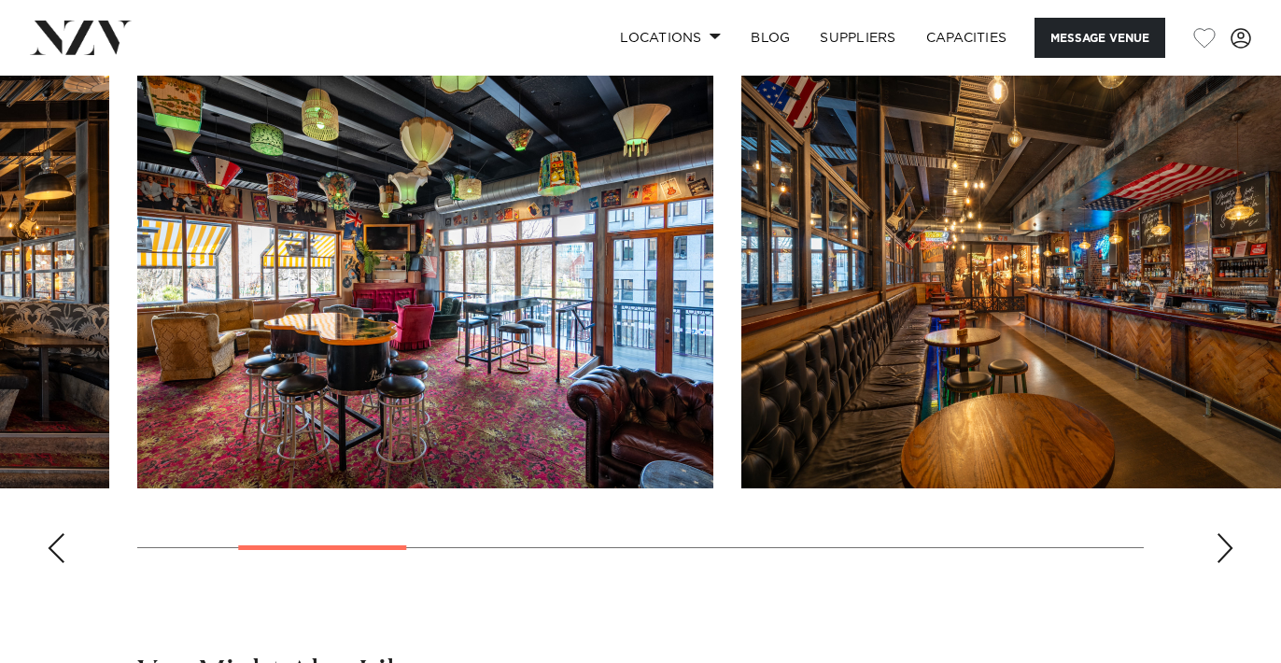
click at [1221, 563] on div "Next slide" at bounding box center [1225, 548] width 19 height 30
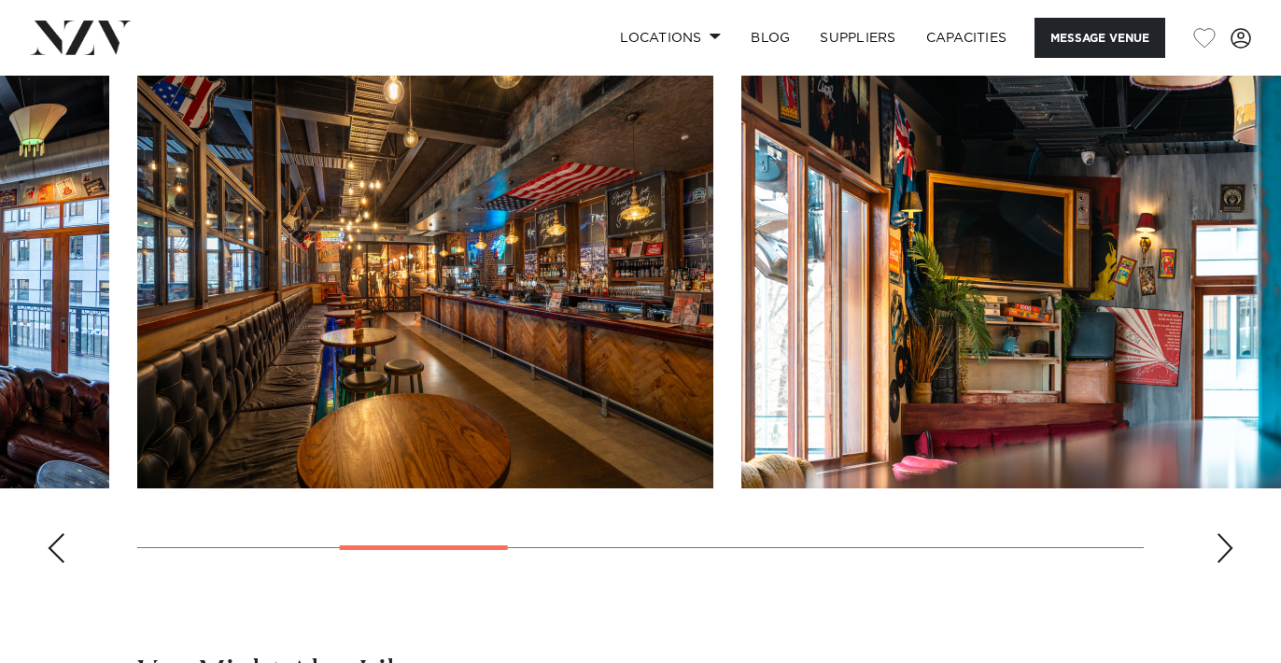
click at [1220, 563] on div "Next slide" at bounding box center [1225, 548] width 19 height 30
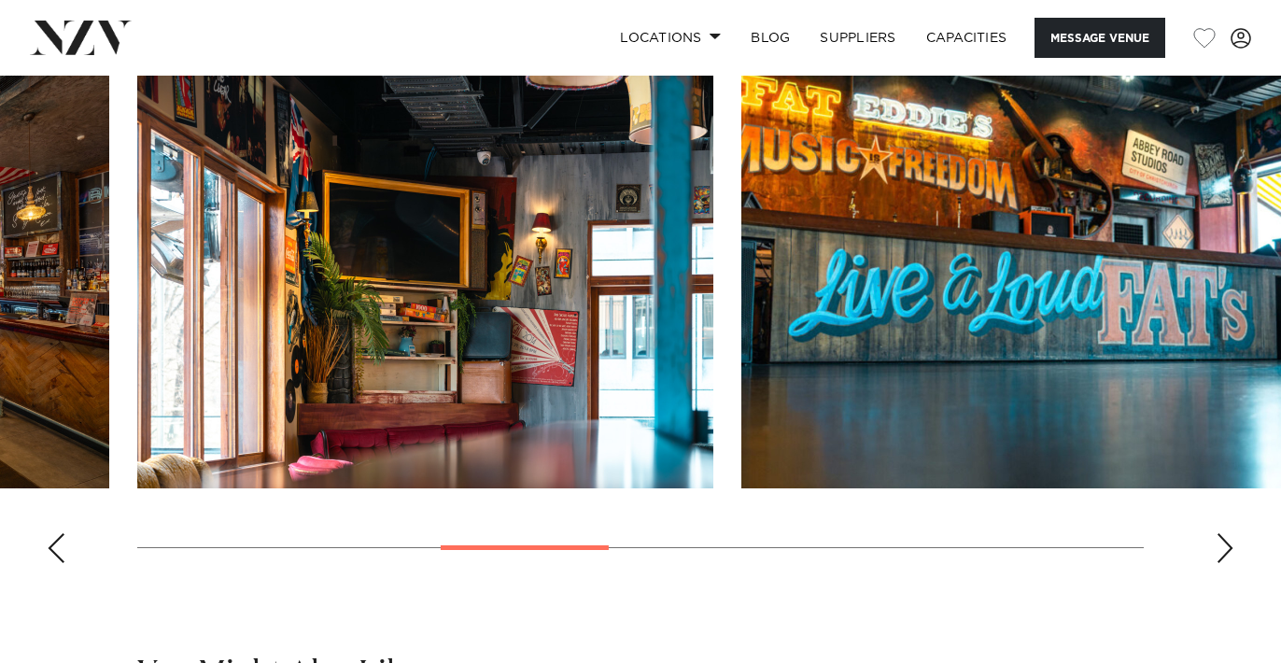
click at [1220, 563] on div "Next slide" at bounding box center [1225, 548] width 19 height 30
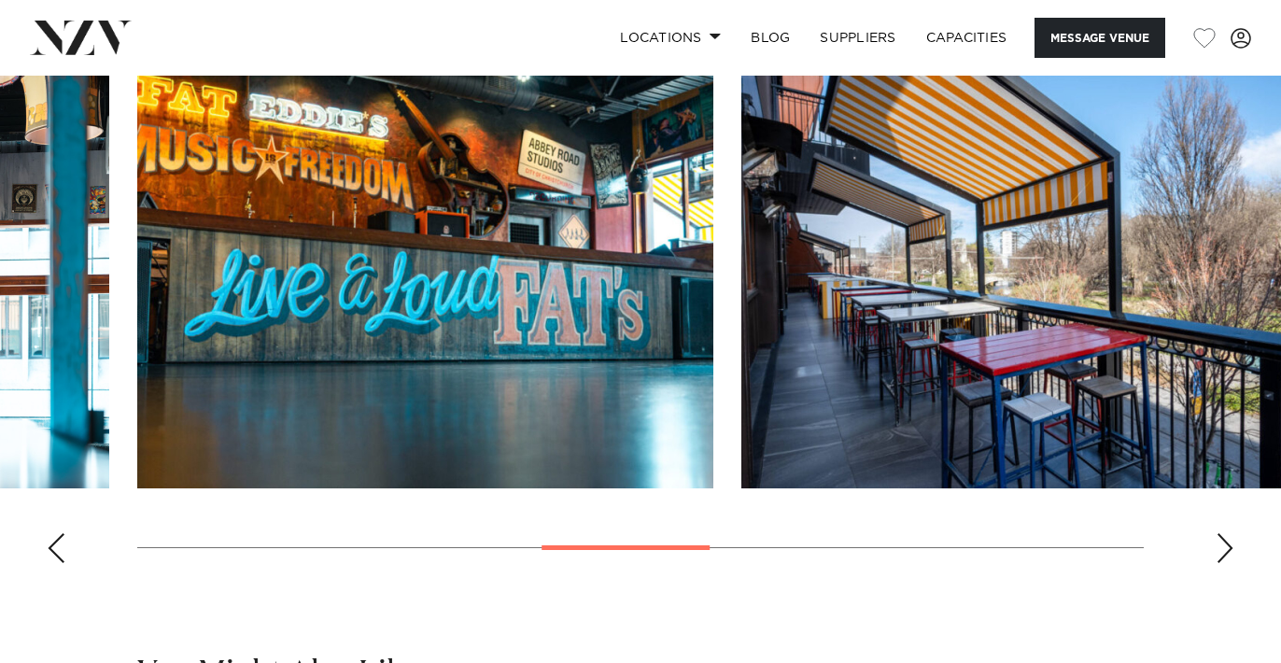
click at [1220, 563] on div "Next slide" at bounding box center [1225, 548] width 19 height 30
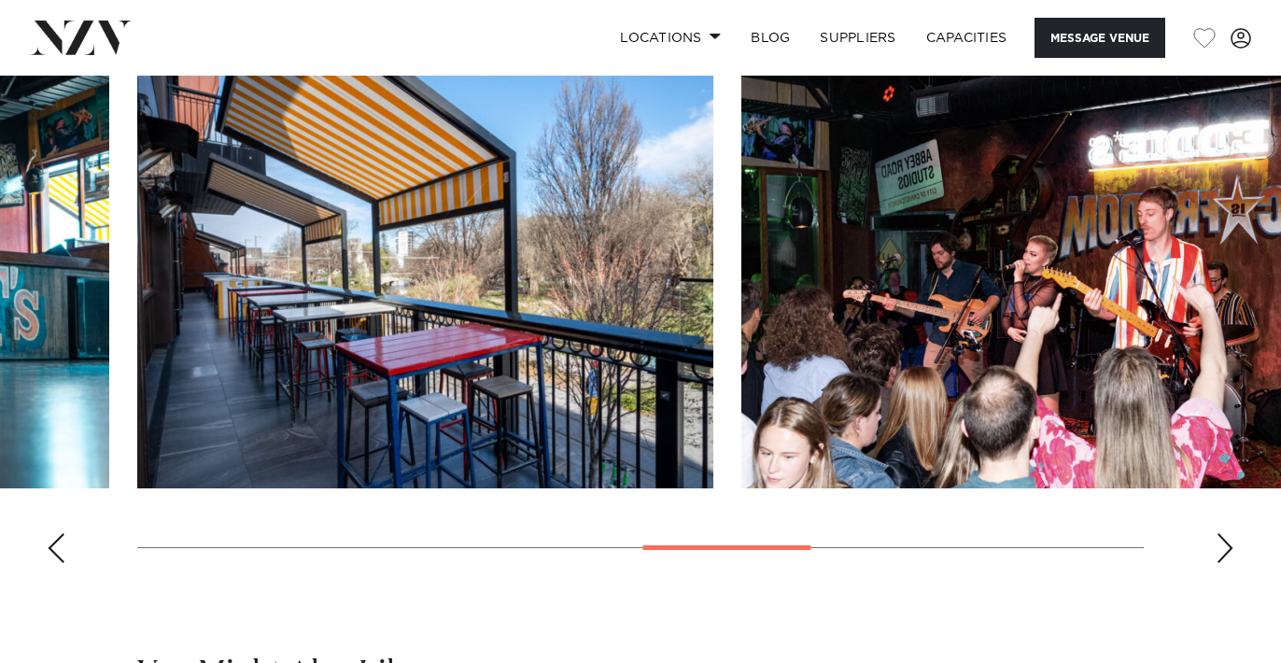
click at [1235, 578] on swiper-container at bounding box center [640, 321] width 1281 height 513
click at [1226, 563] on div "Next slide" at bounding box center [1225, 548] width 19 height 30
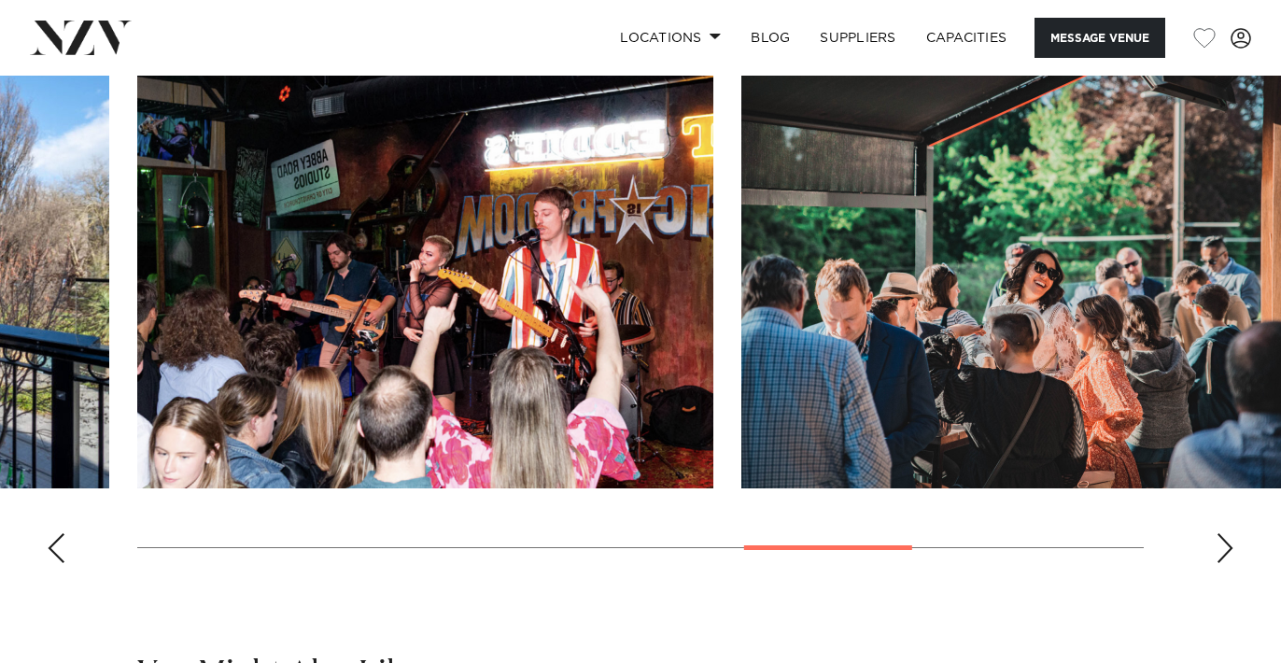
click at [1222, 563] on div "Next slide" at bounding box center [1225, 548] width 19 height 30
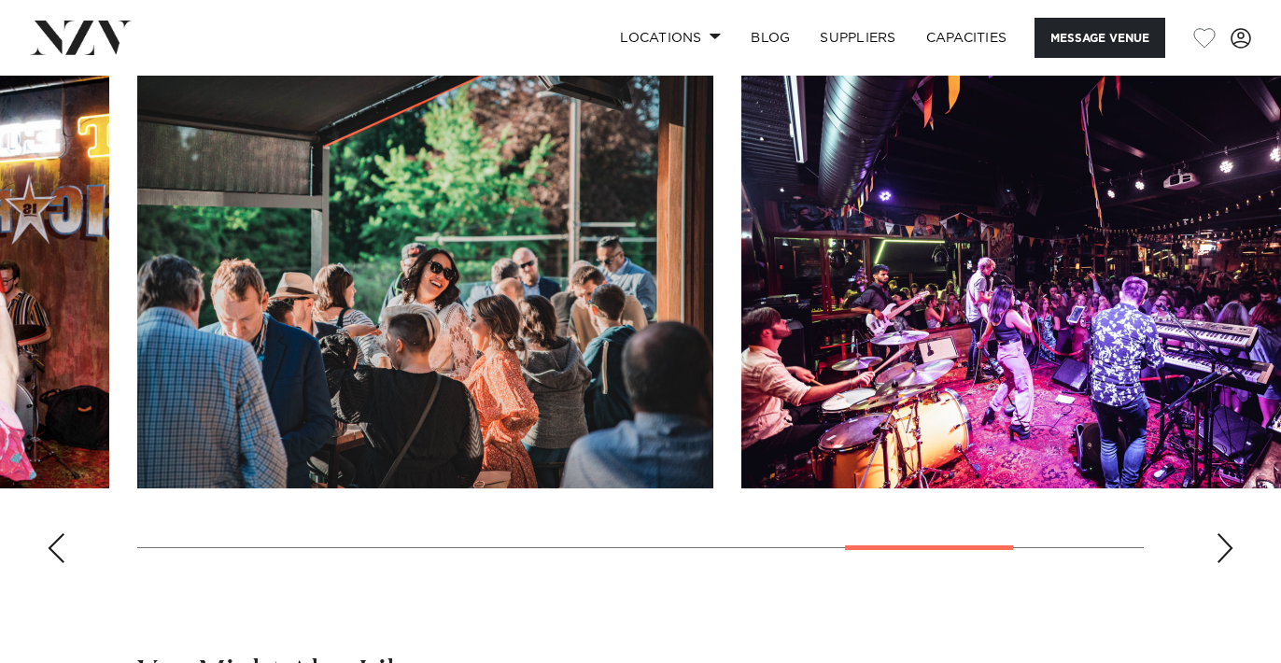
click at [1222, 563] on div "Next slide" at bounding box center [1225, 548] width 19 height 30
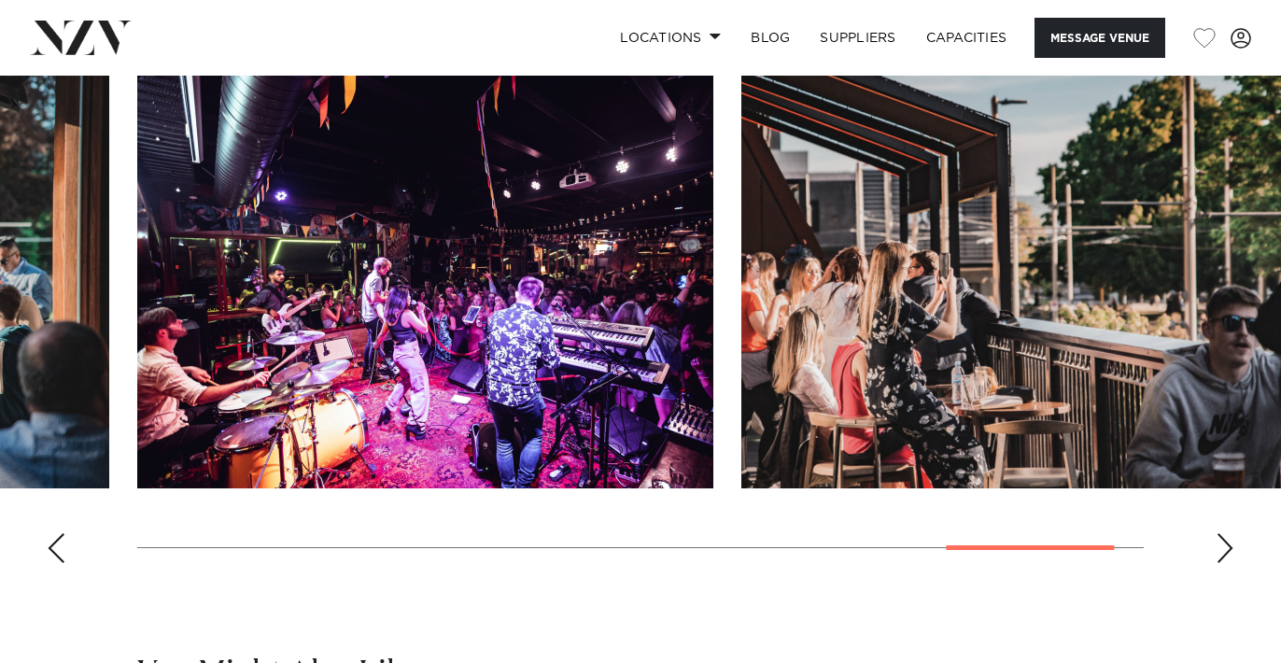
click at [1222, 563] on div "Next slide" at bounding box center [1225, 548] width 19 height 30
